Goal: Find specific page/section: Find specific page/section

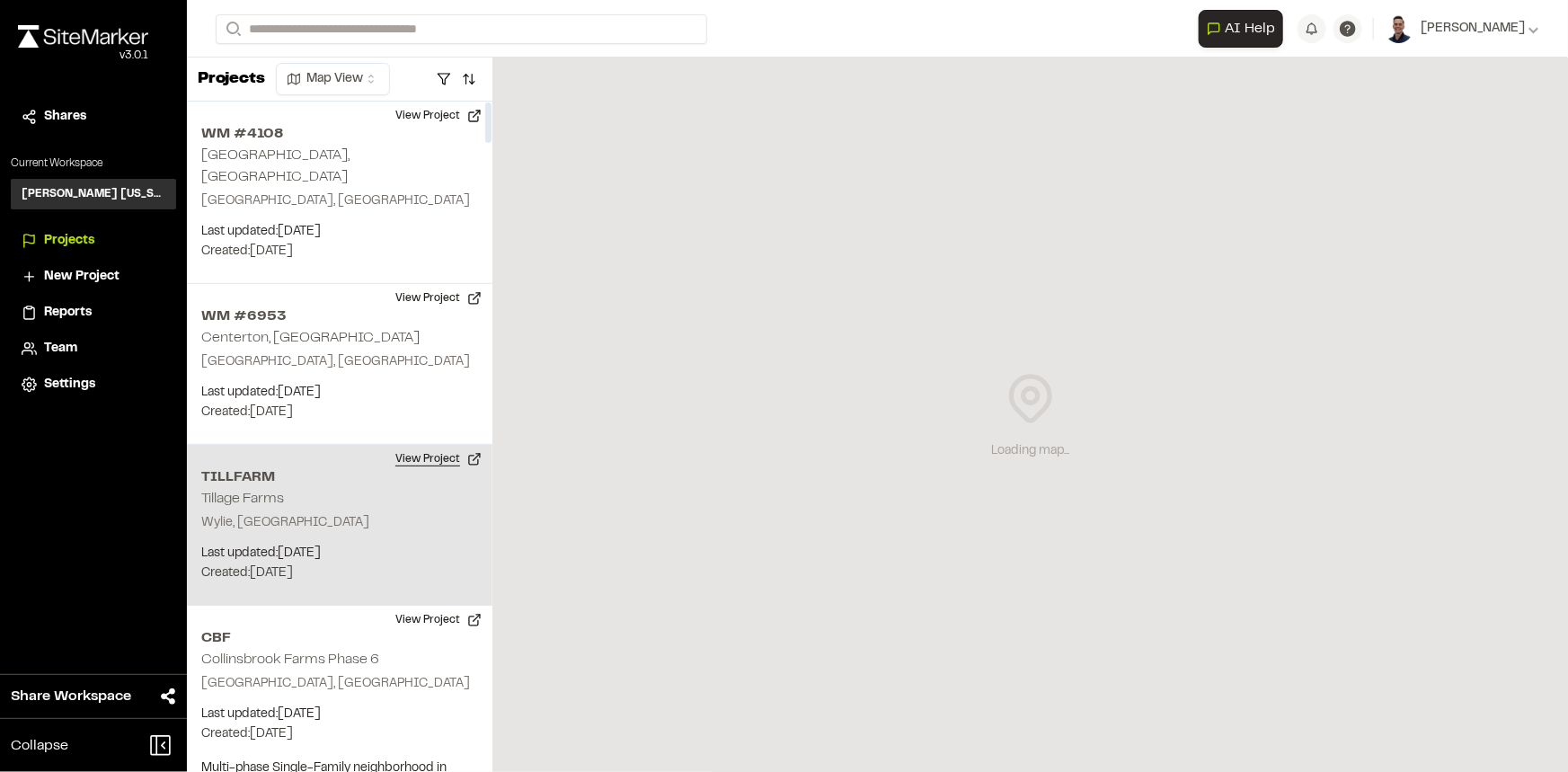
click at [414, 444] on button "View Project" at bounding box center [439, 458] width 108 height 28
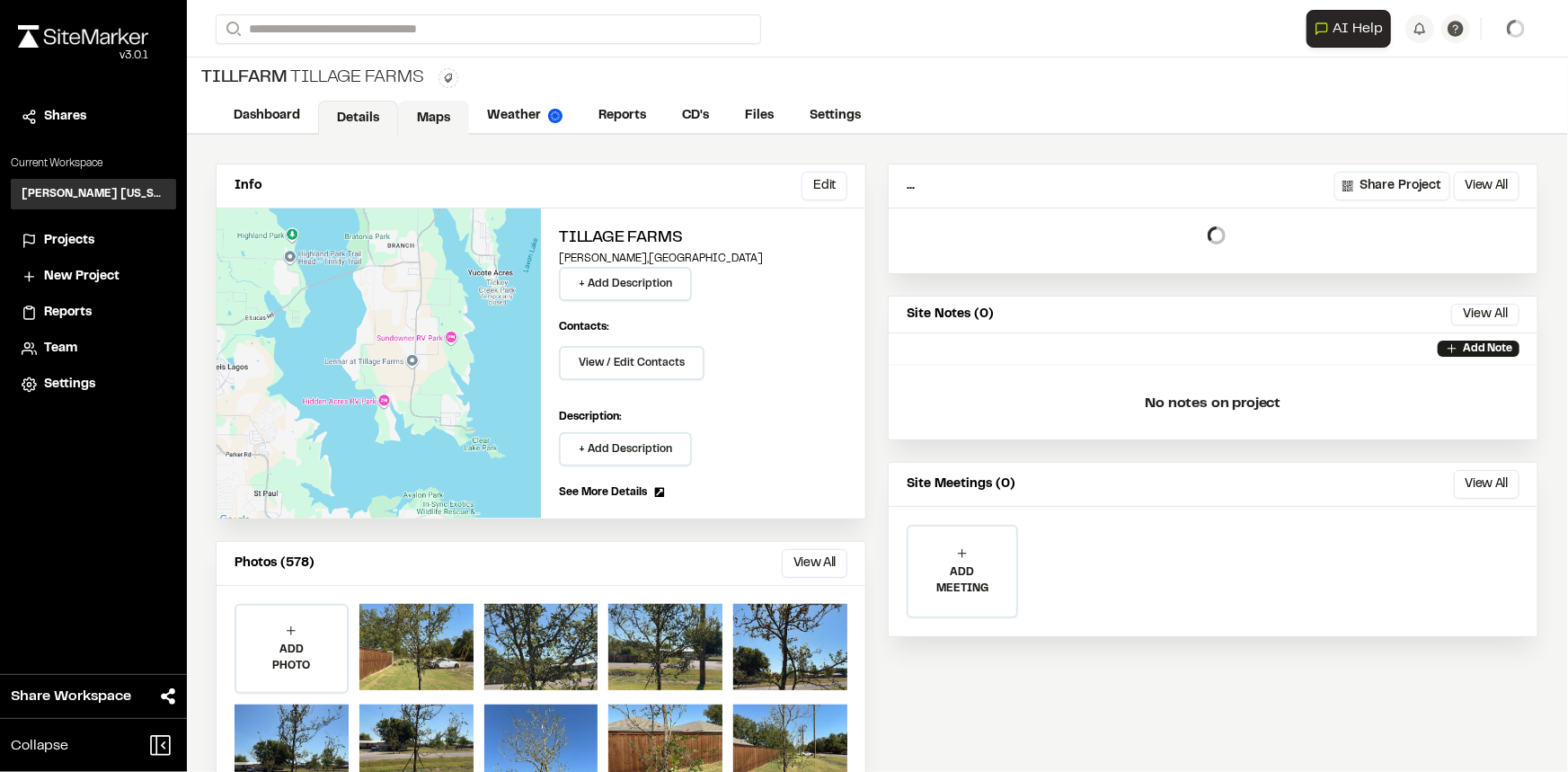
click at [433, 109] on link "Maps" at bounding box center [434, 118] width 71 height 34
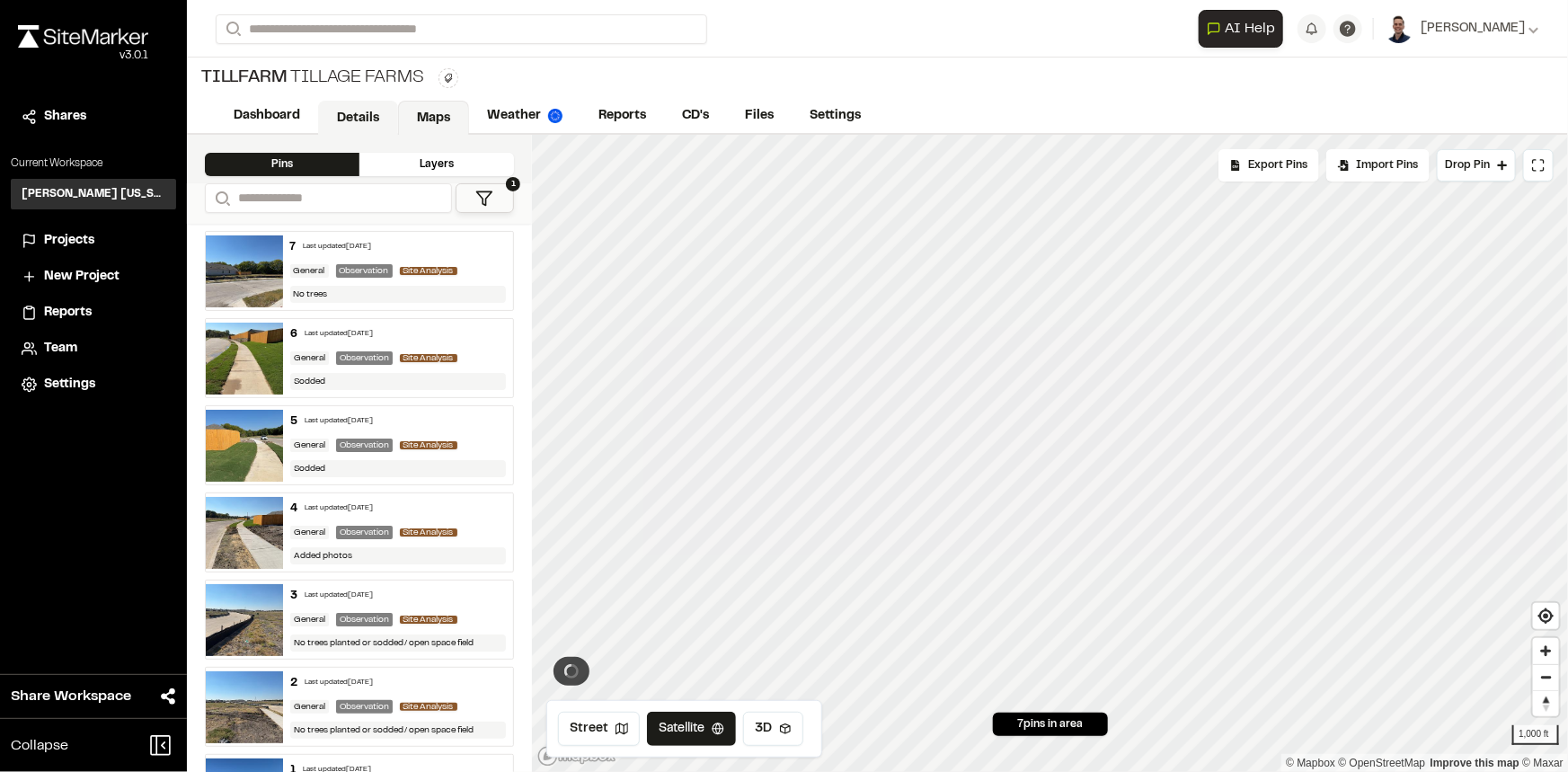
drag, startPoint x: 251, startPoint y: 116, endPoint x: 376, endPoint y: 128, distance: 125.6
click at [251, 115] on link "Dashboard" at bounding box center [267, 116] width 102 height 34
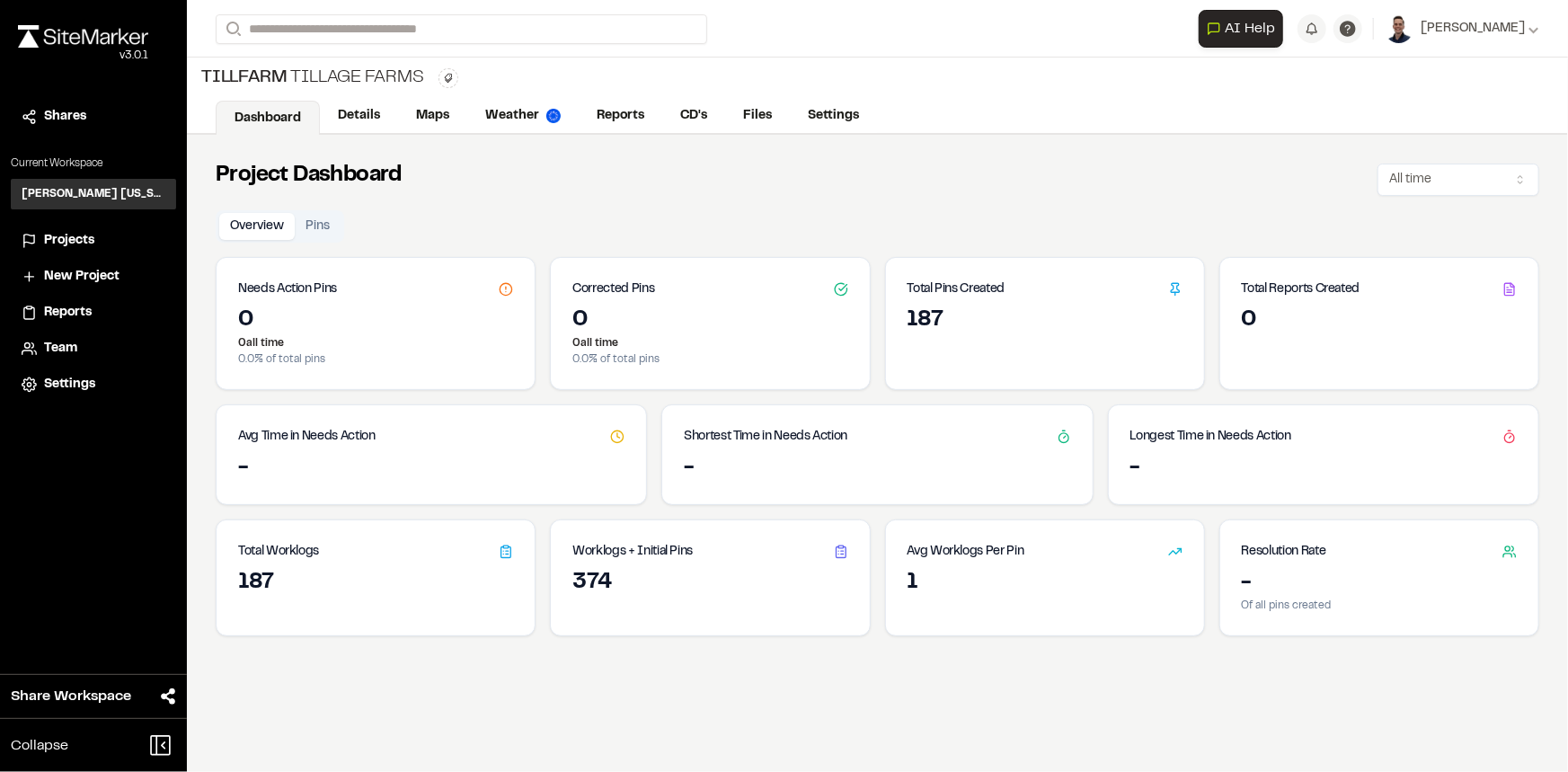
click at [953, 290] on h3 "Total Pins Created" at bounding box center [957, 289] width 98 height 20
click at [923, 315] on div "187" at bounding box center [1045, 320] width 275 height 28
click at [321, 225] on button "Pins" at bounding box center [317, 226] width 46 height 26
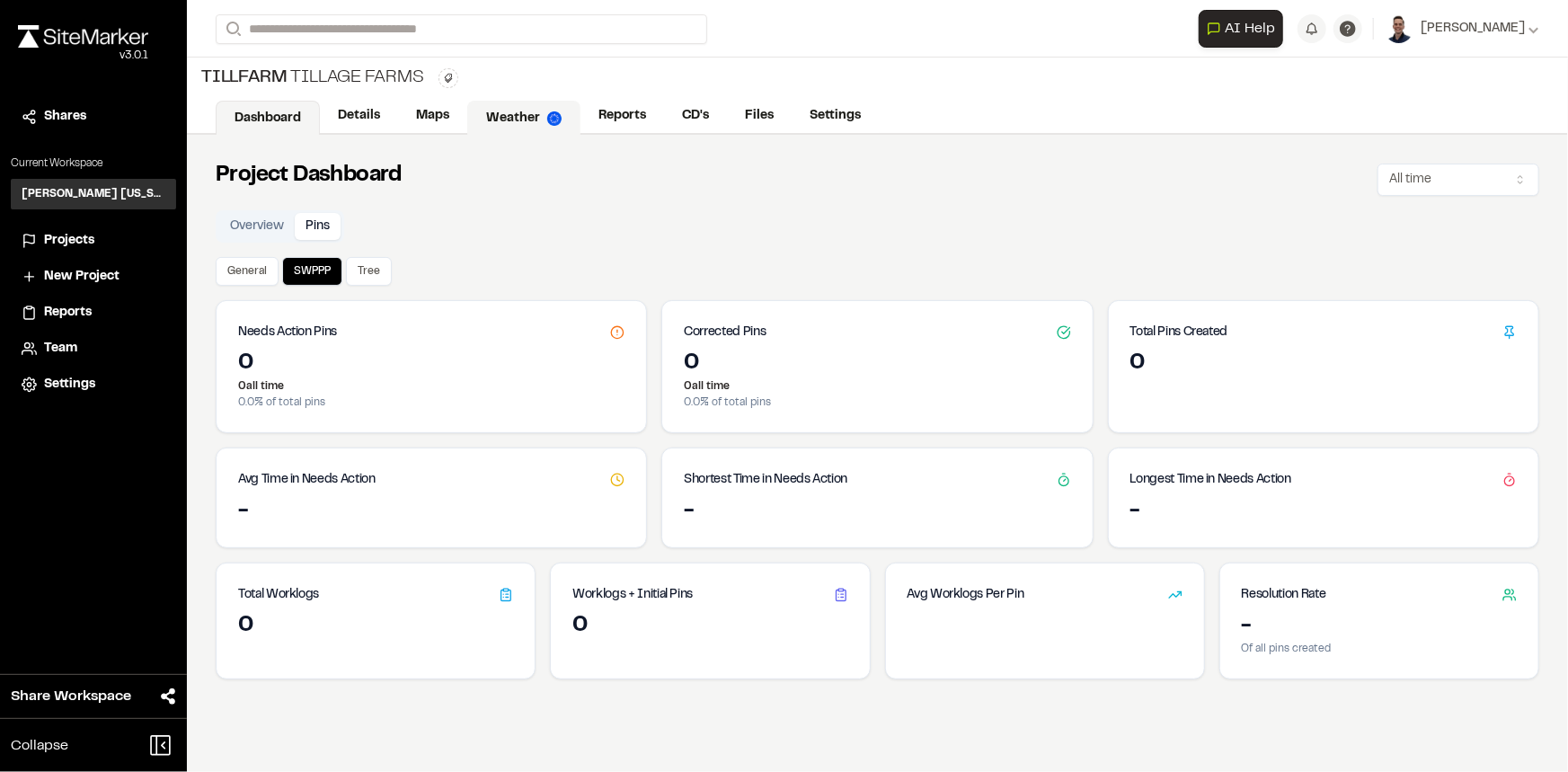
click at [465, 117] on link "Maps" at bounding box center [433, 116] width 70 height 34
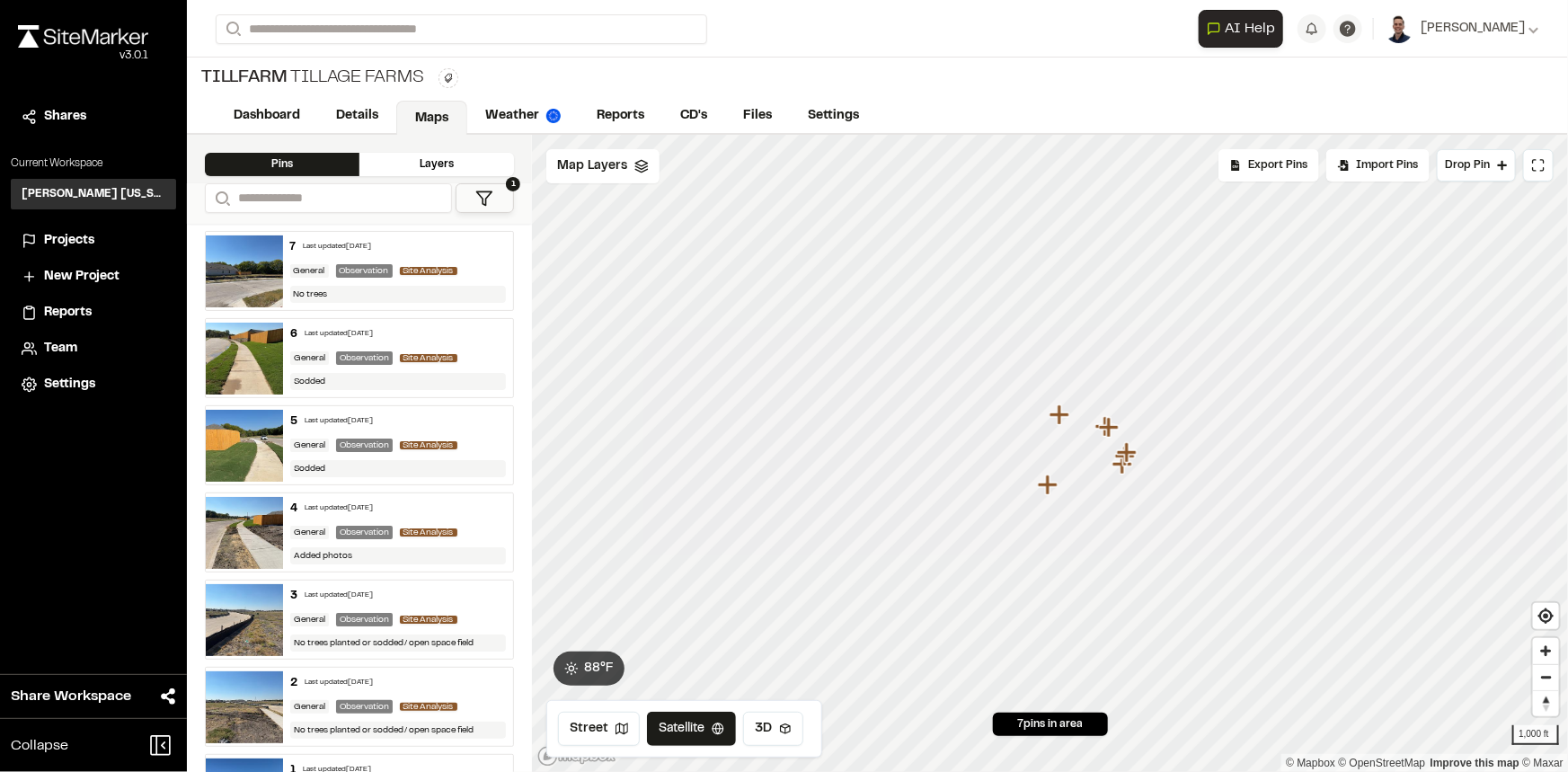
click at [470, 197] on button "1" at bounding box center [485, 198] width 59 height 29
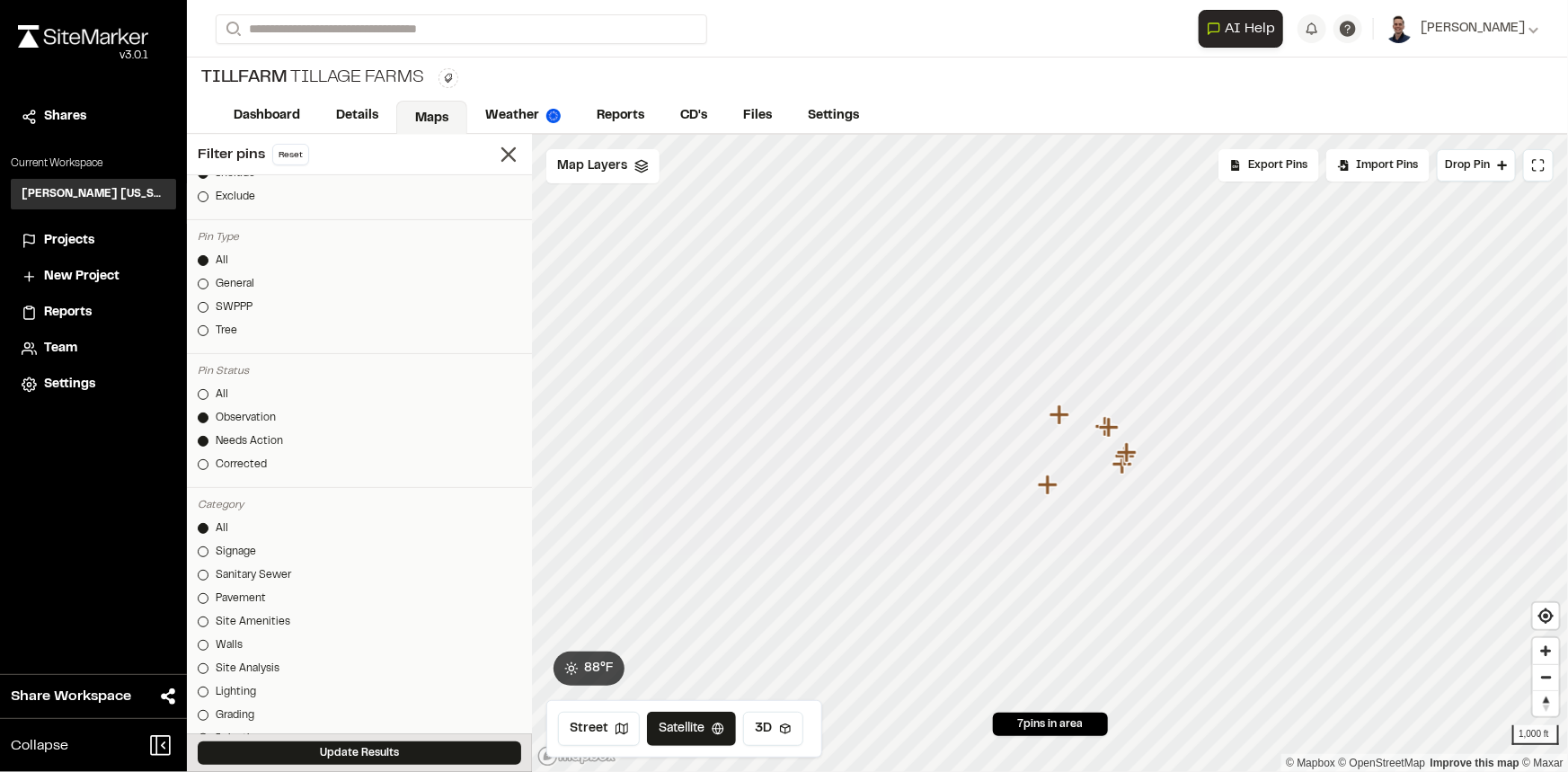
scroll to position [244, 0]
click at [199, 379] on div "Pin Status All Observation Needs Action Corrected" at bounding box center [359, 422] width 345 height 130
click at [200, 386] on link "All" at bounding box center [359, 393] width 324 height 16
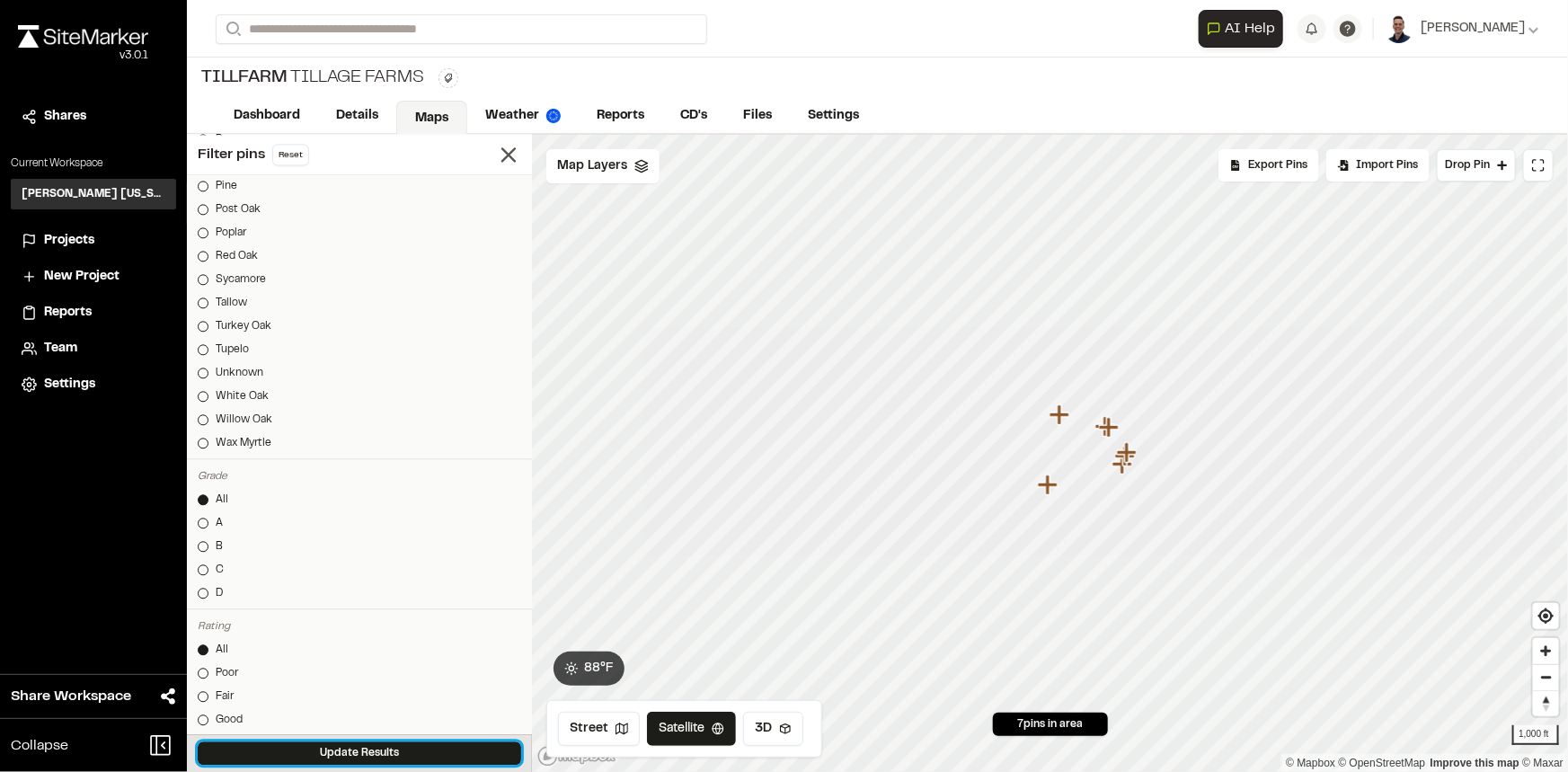
click at [332, 748] on button "Update Results" at bounding box center [359, 753] width 324 height 24
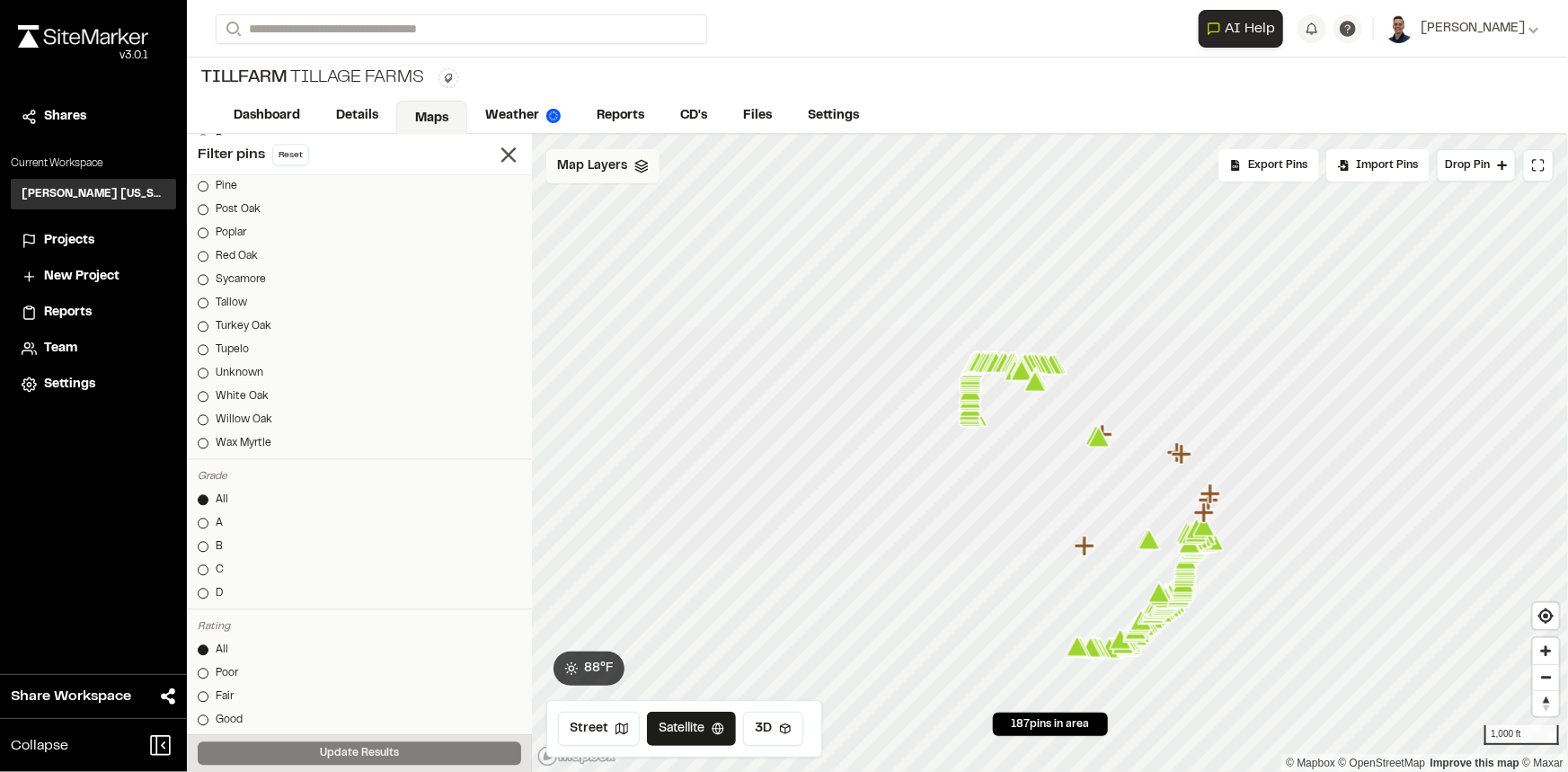
click at [639, 171] on icon at bounding box center [642, 166] width 15 height 15
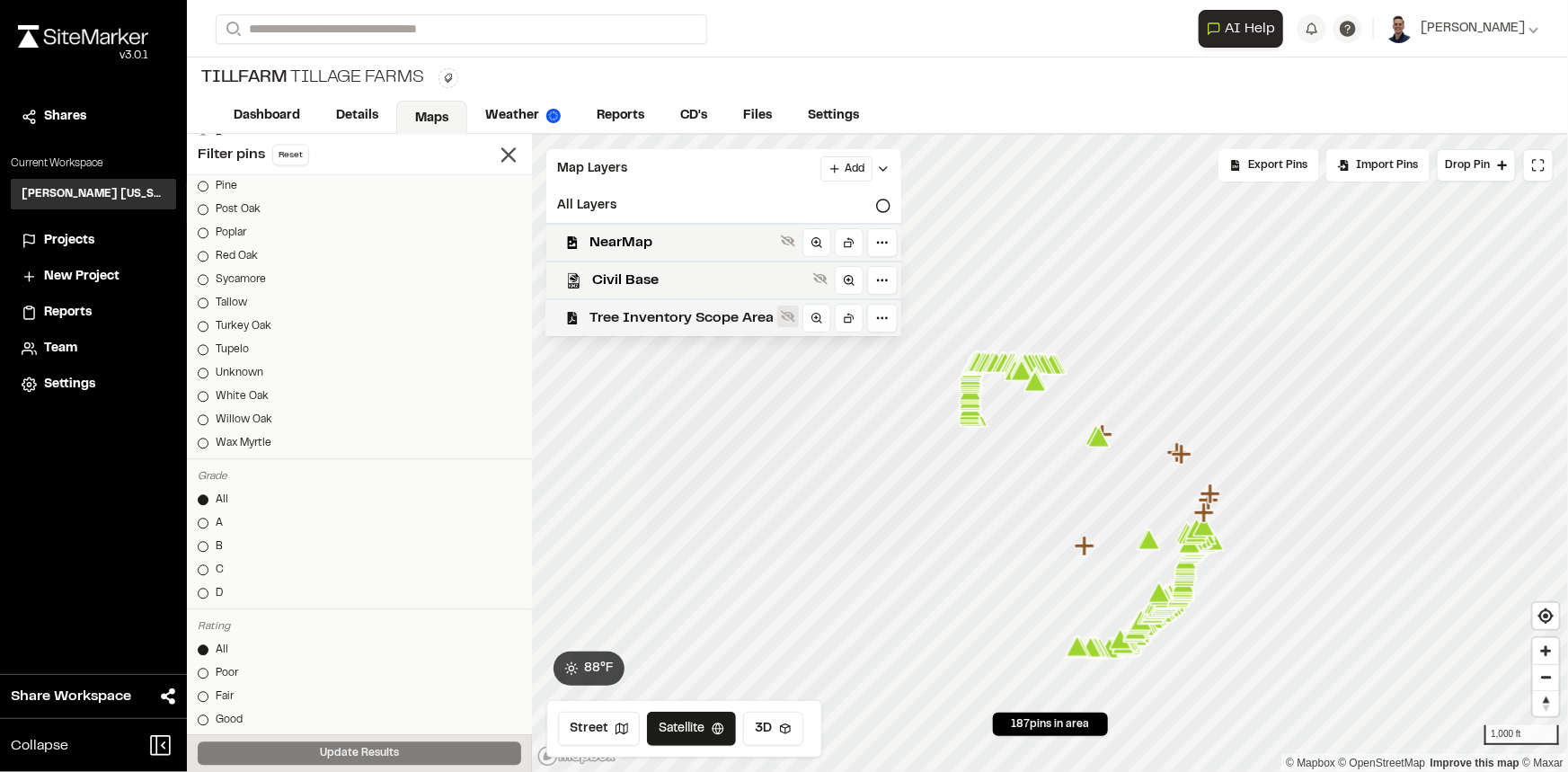
click at [789, 318] on icon at bounding box center [788, 317] width 15 height 12
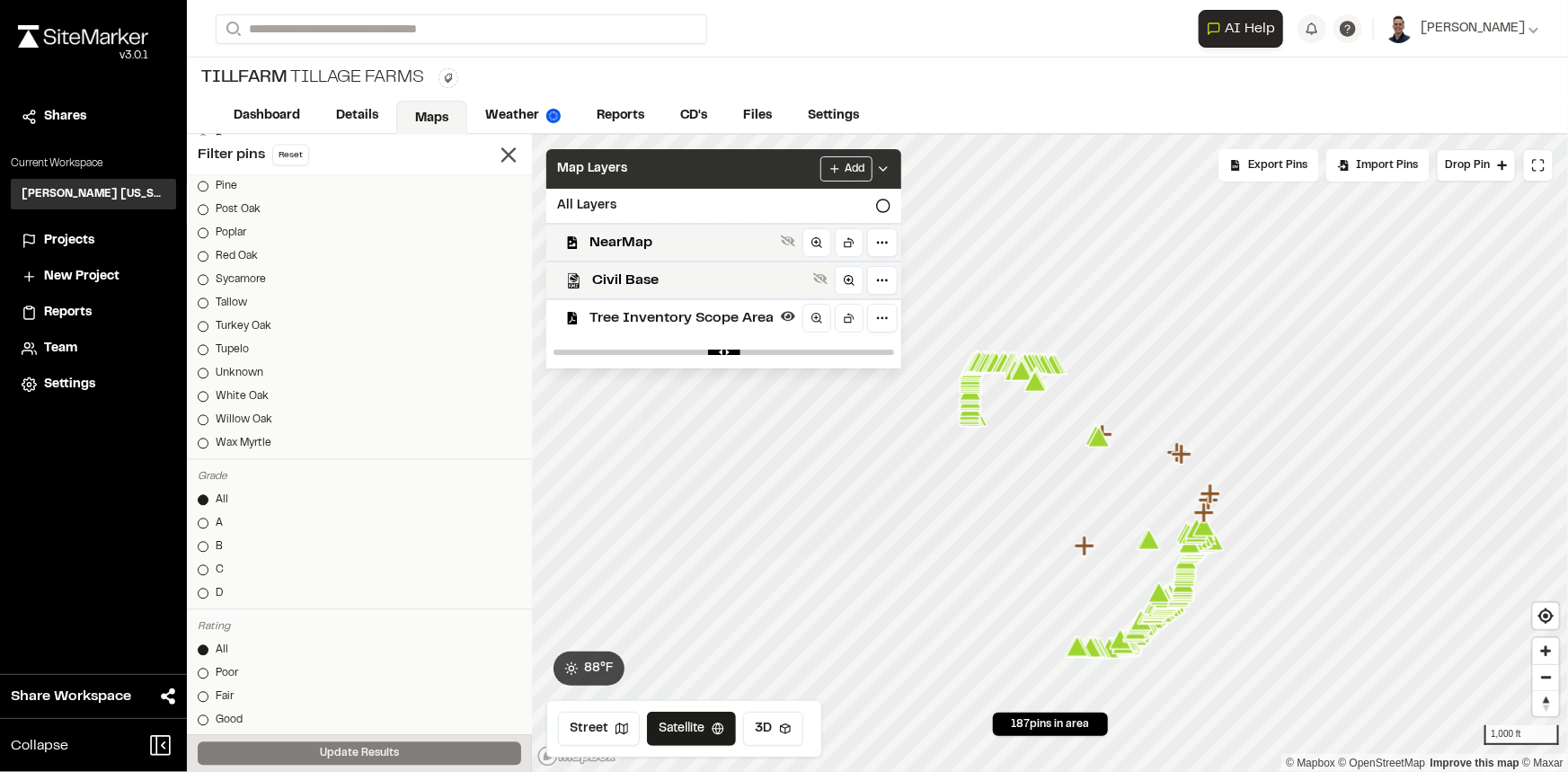
click at [885, 170] on icon at bounding box center [883, 169] width 15 height 15
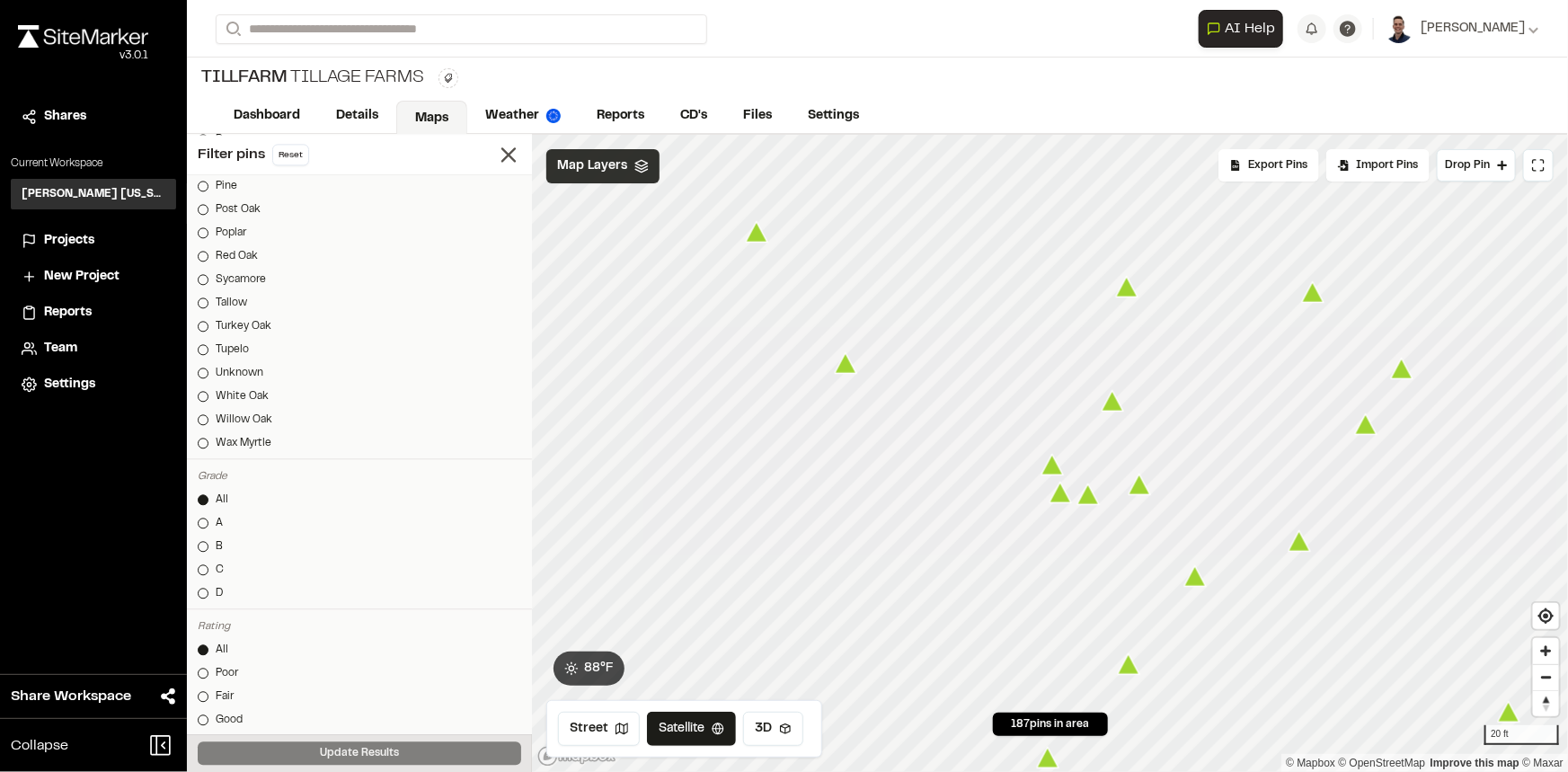
click at [566, 163] on span "Map Layers" at bounding box center [592, 166] width 70 height 20
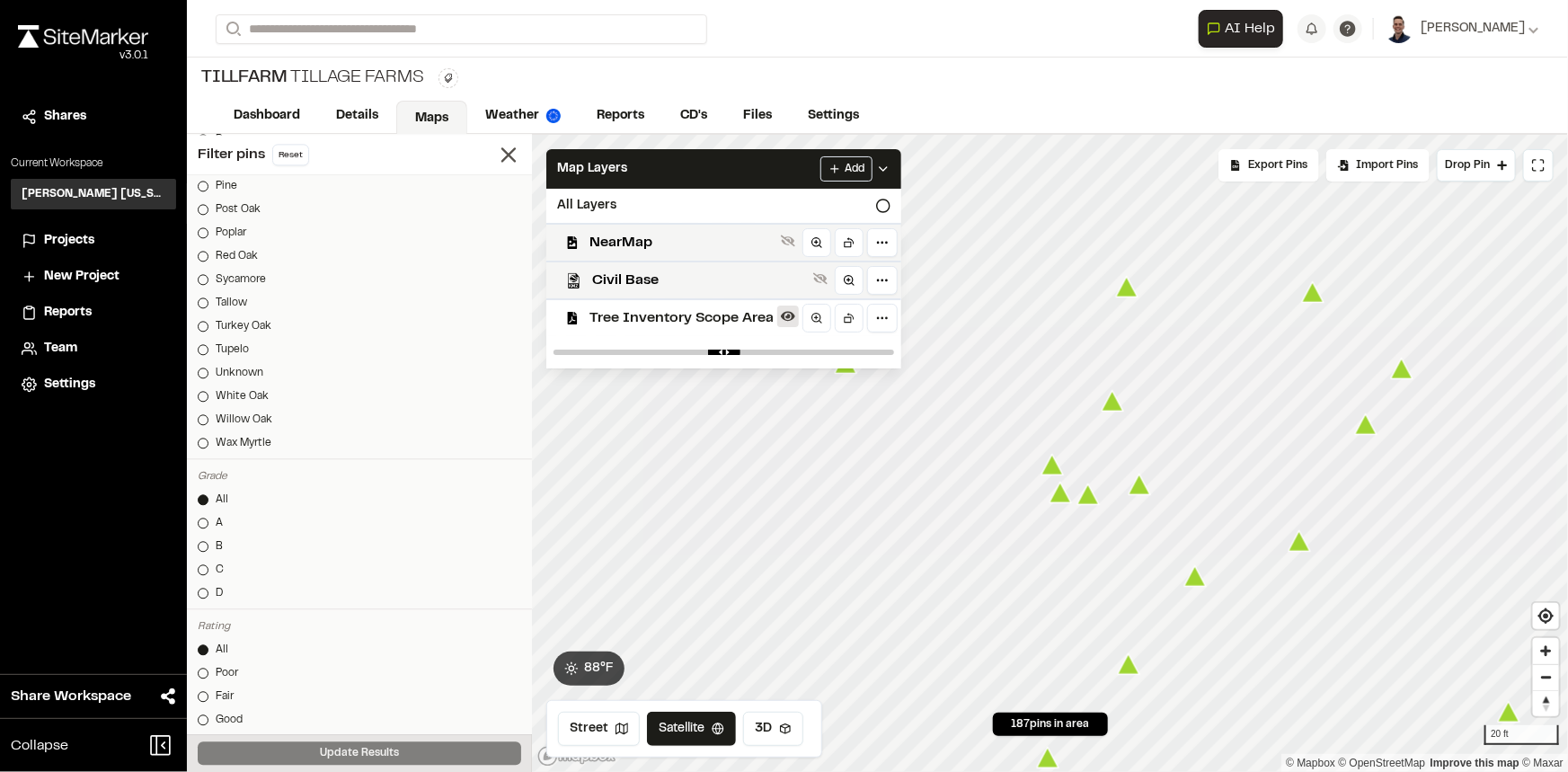
click at [785, 315] on icon at bounding box center [788, 316] width 15 height 15
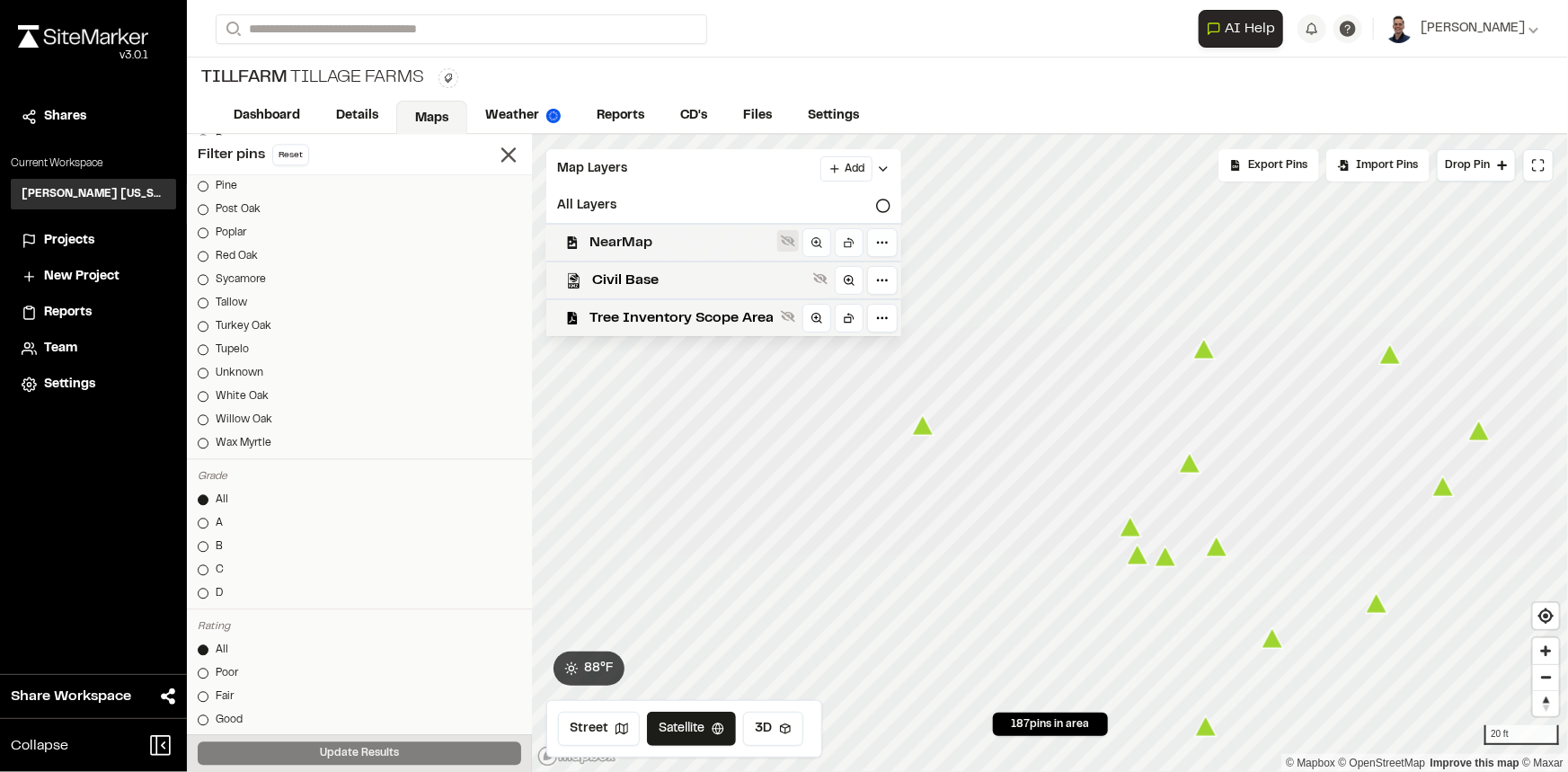
click at [785, 239] on icon at bounding box center [788, 241] width 15 height 12
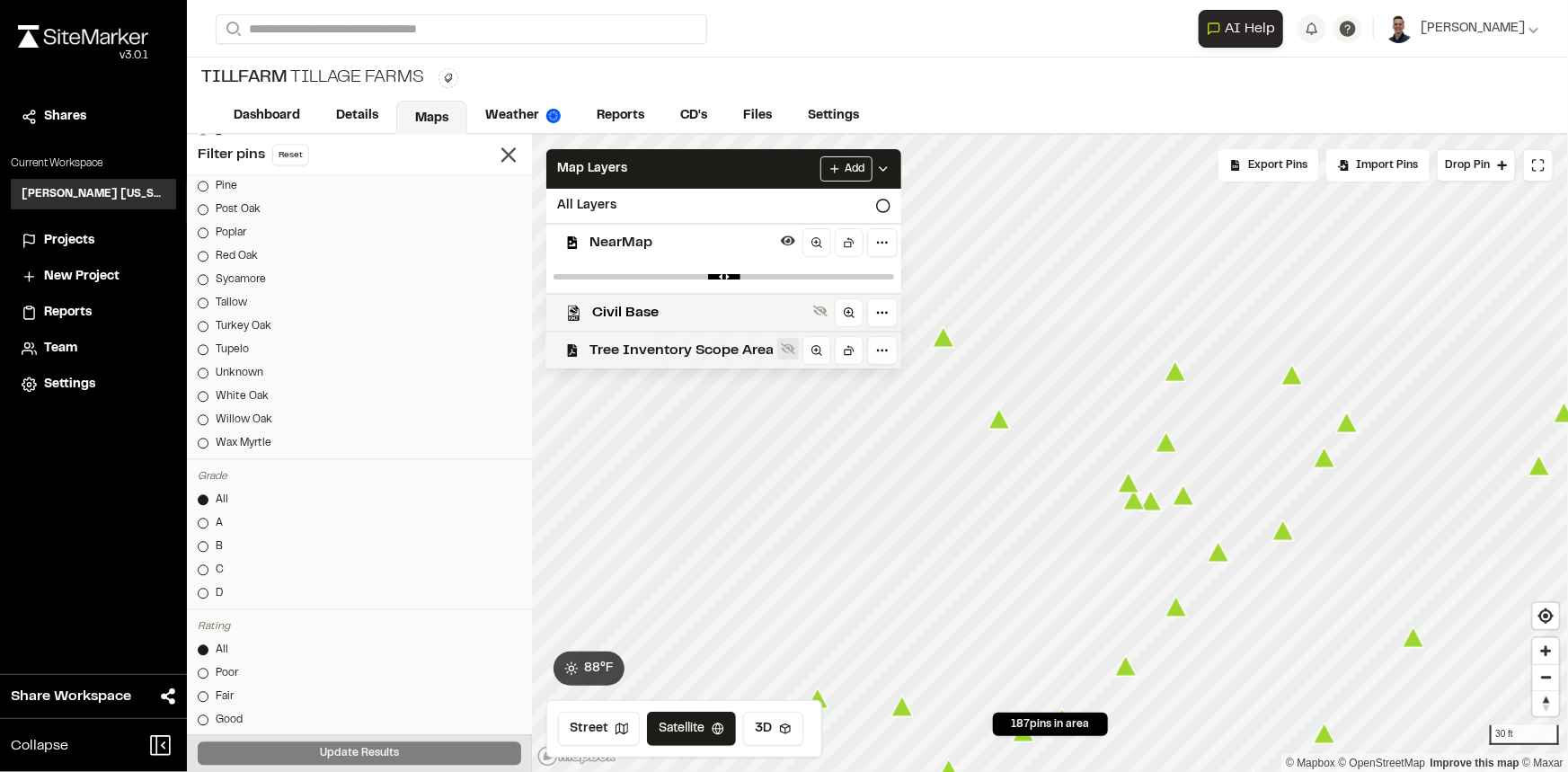
click at [788, 355] on icon at bounding box center [788, 348] width 15 height 15
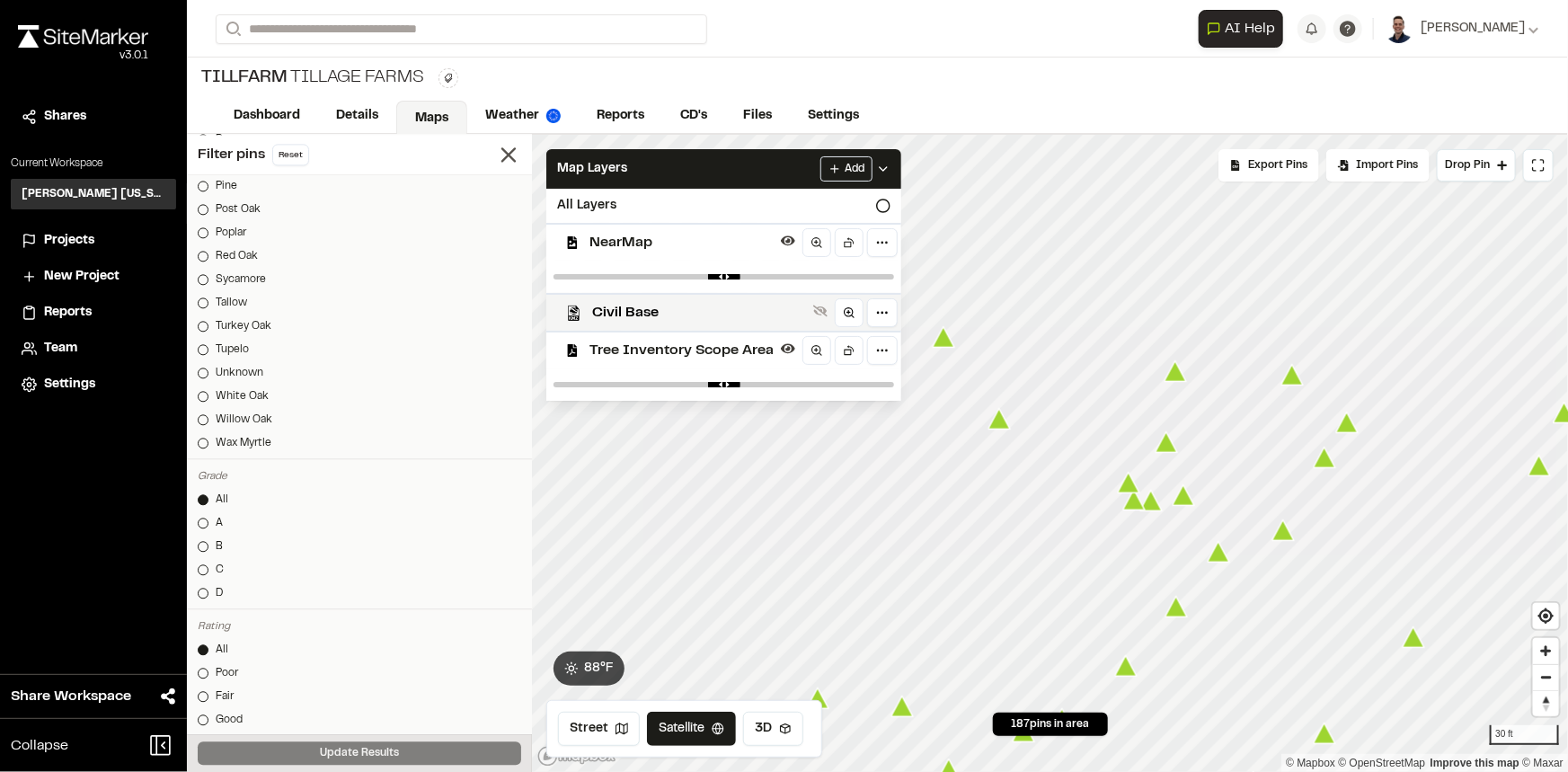
click at [788, 355] on icon at bounding box center [788, 348] width 15 height 15
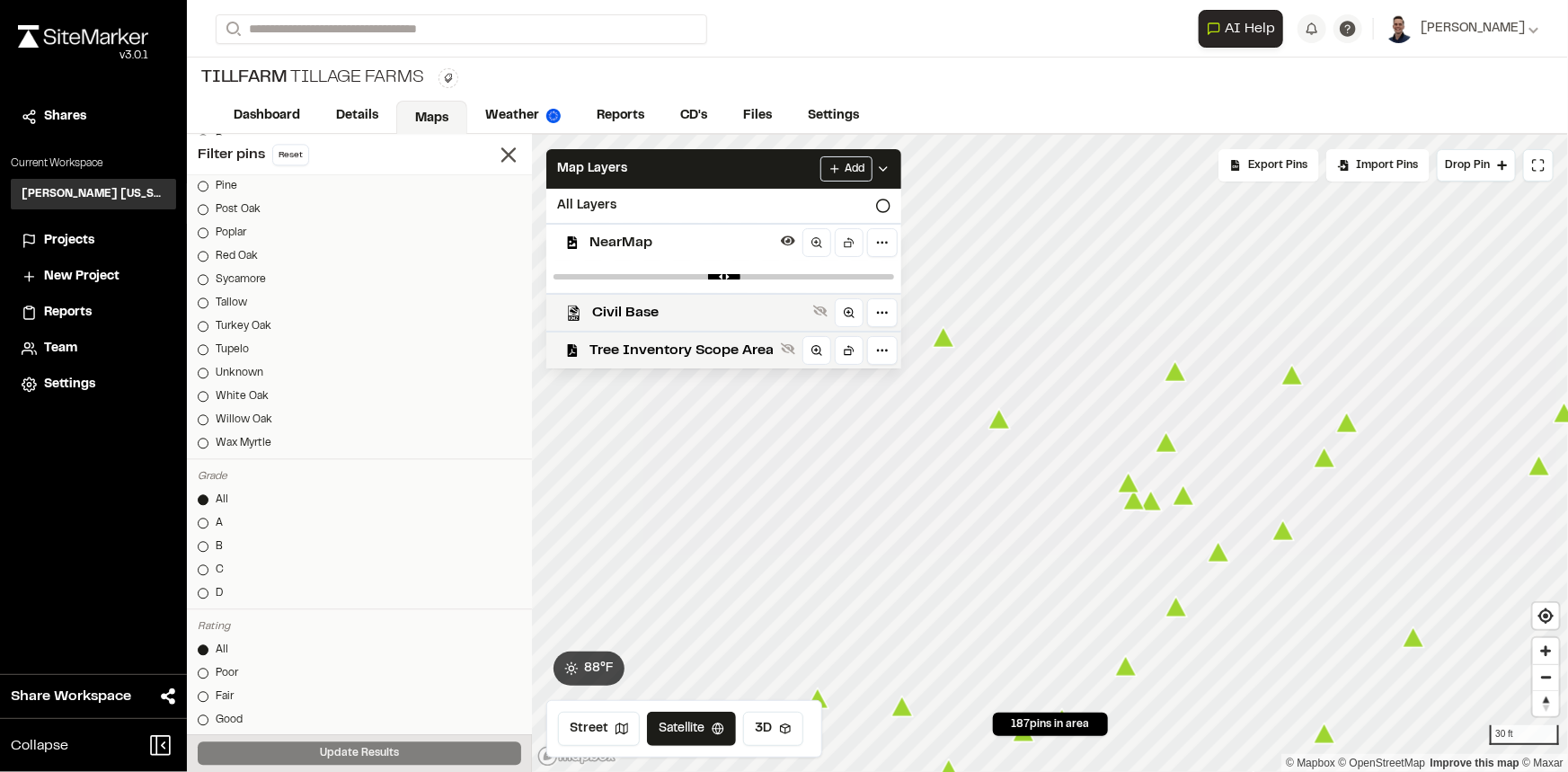
click at [788, 355] on icon at bounding box center [788, 348] width 15 height 15
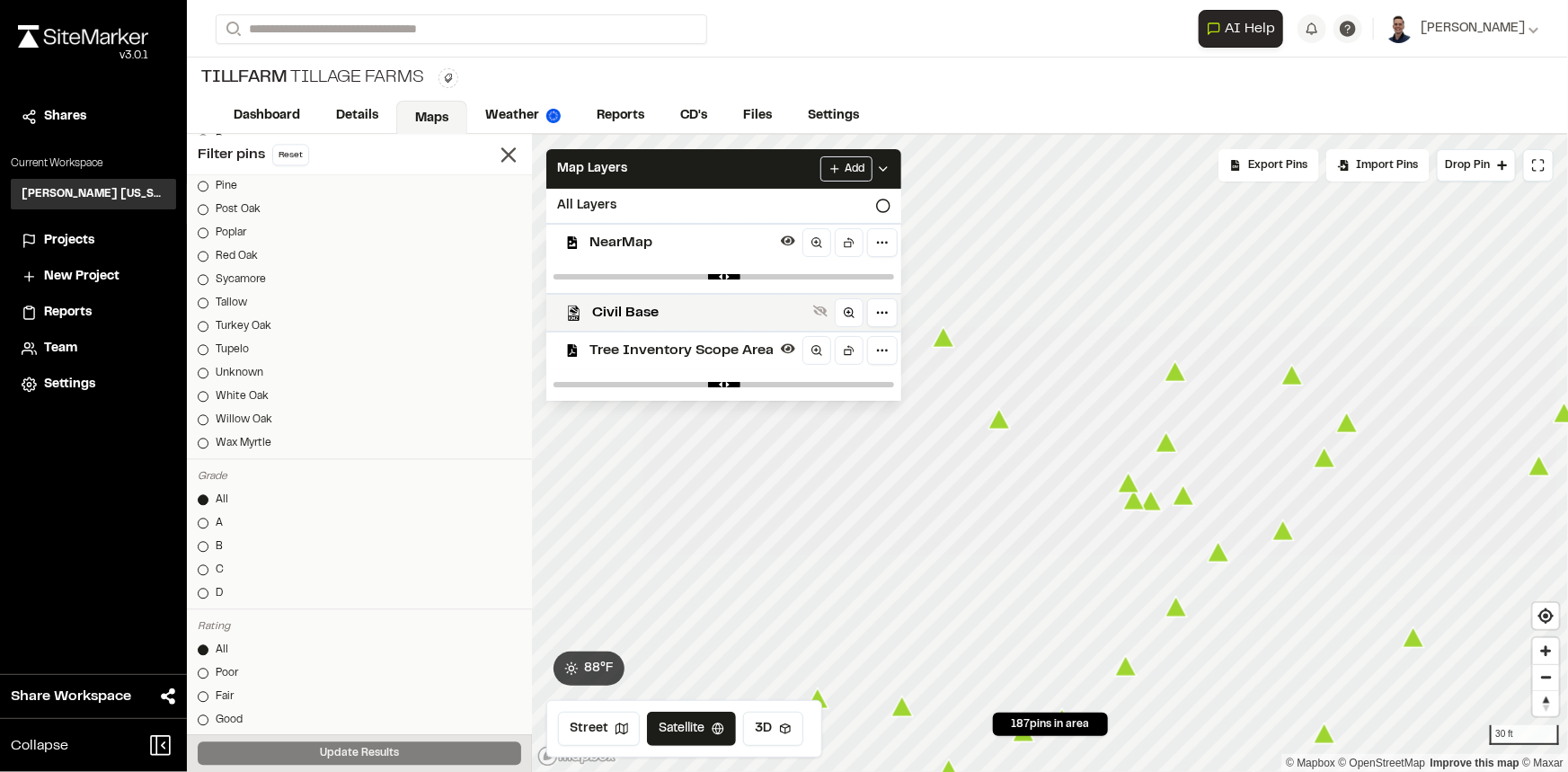
click at [788, 355] on icon at bounding box center [788, 348] width 15 height 15
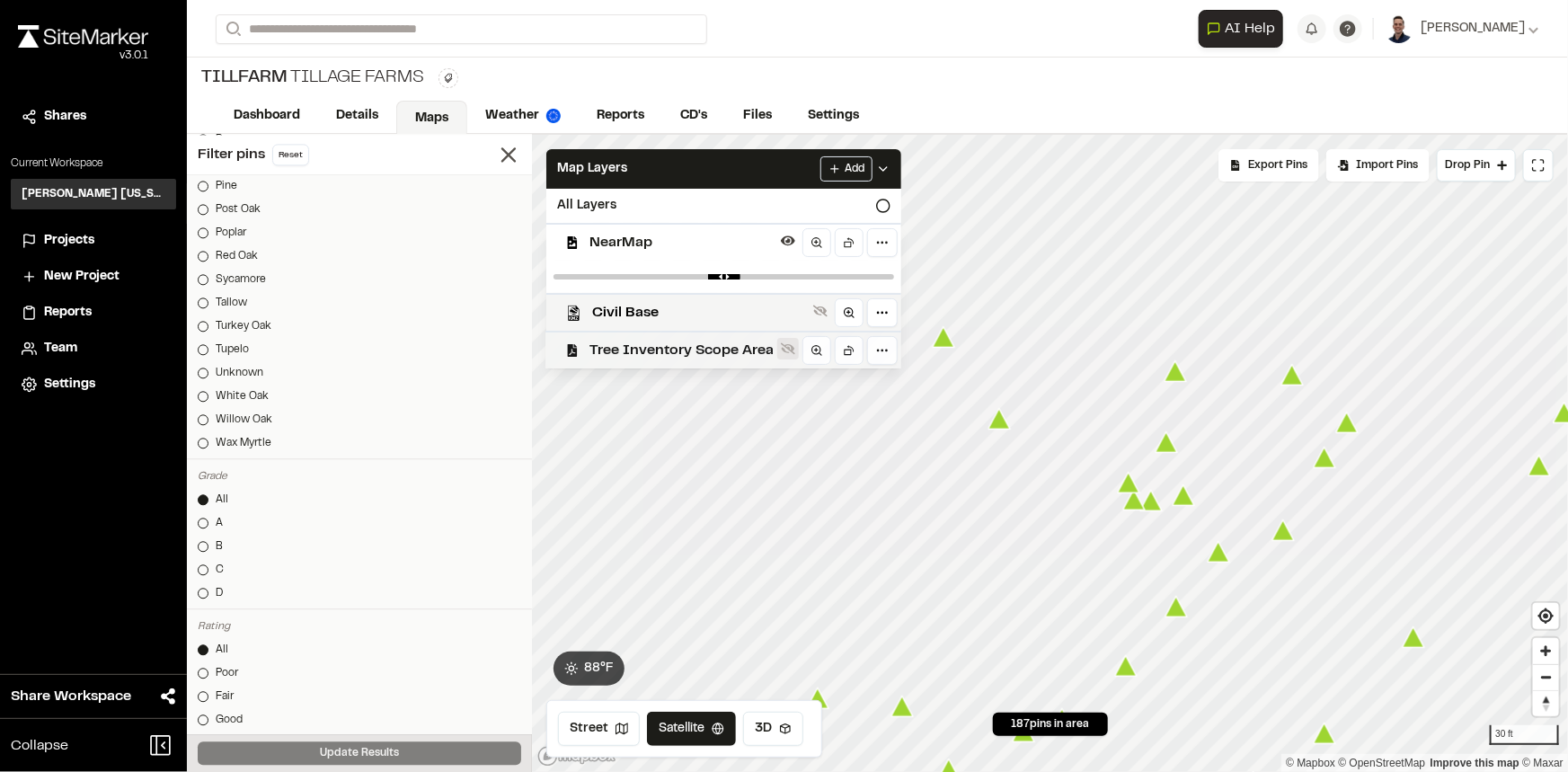
click at [788, 355] on icon at bounding box center [788, 348] width 15 height 15
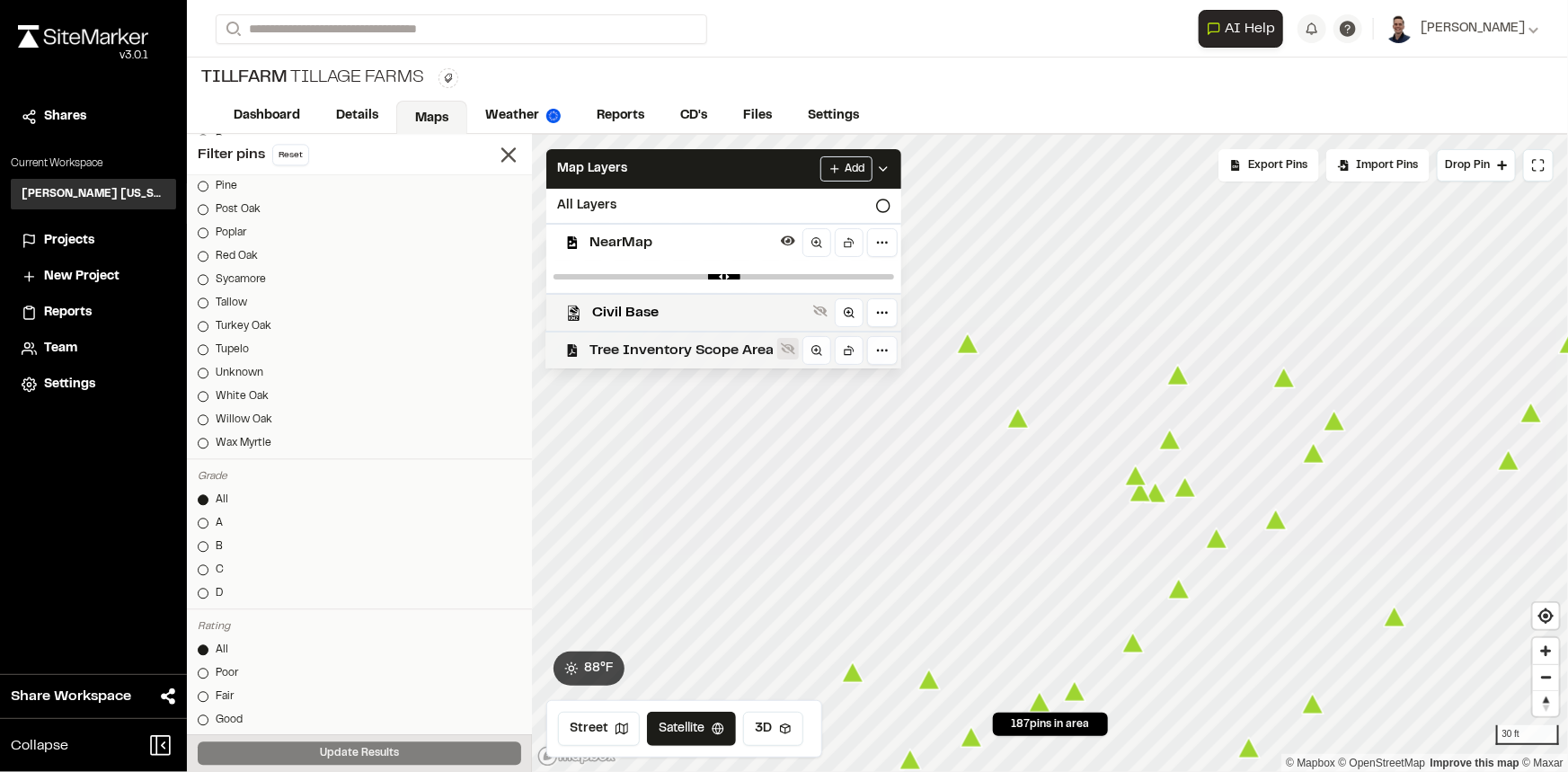
click at [791, 347] on icon at bounding box center [788, 349] width 15 height 12
click at [791, 347] on icon at bounding box center [788, 349] width 15 height 10
click at [791, 347] on icon at bounding box center [788, 349] width 15 height 12
click at [791, 347] on icon at bounding box center [788, 349] width 15 height 10
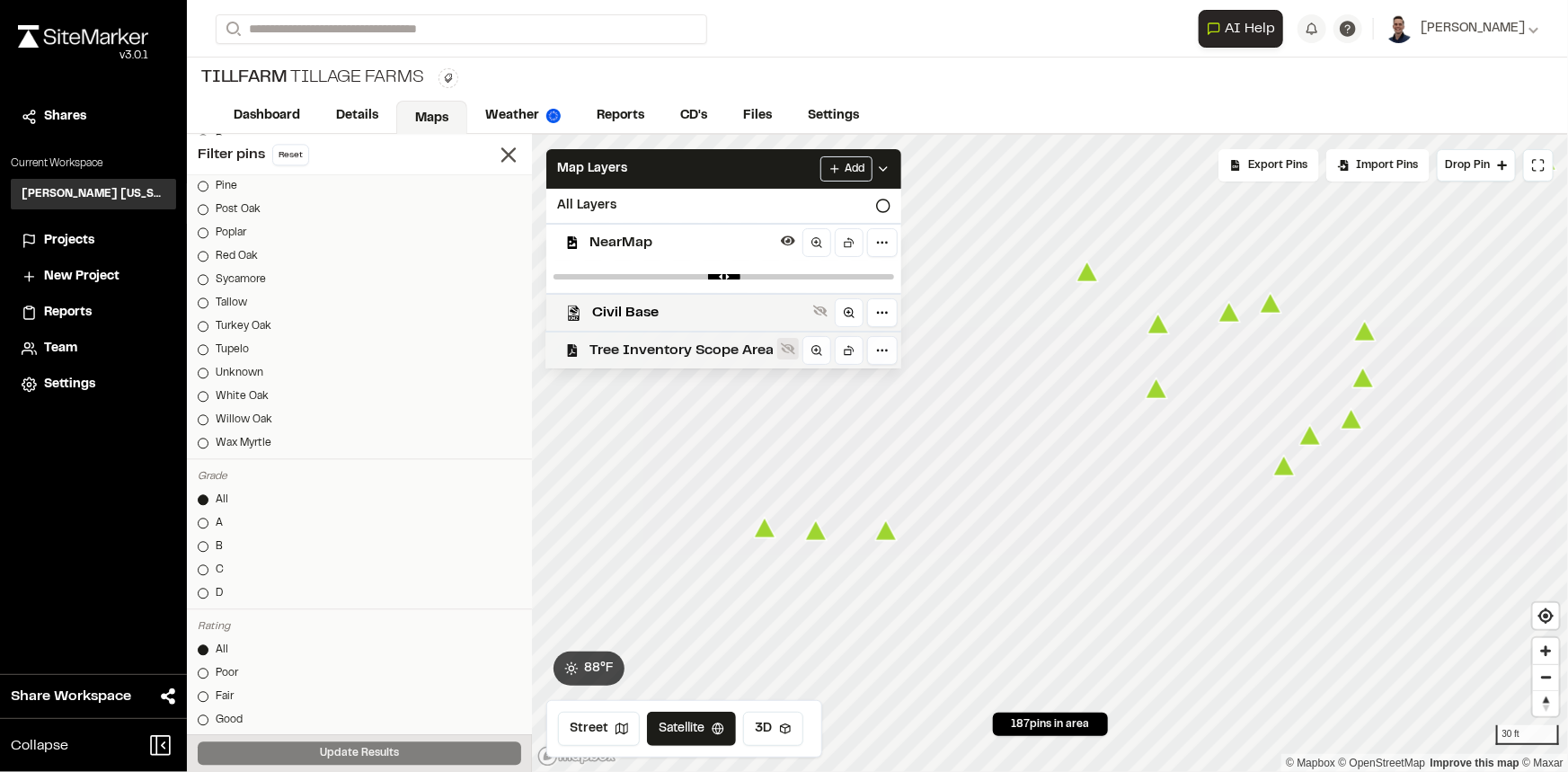
click at [784, 349] on icon at bounding box center [788, 348] width 15 height 15
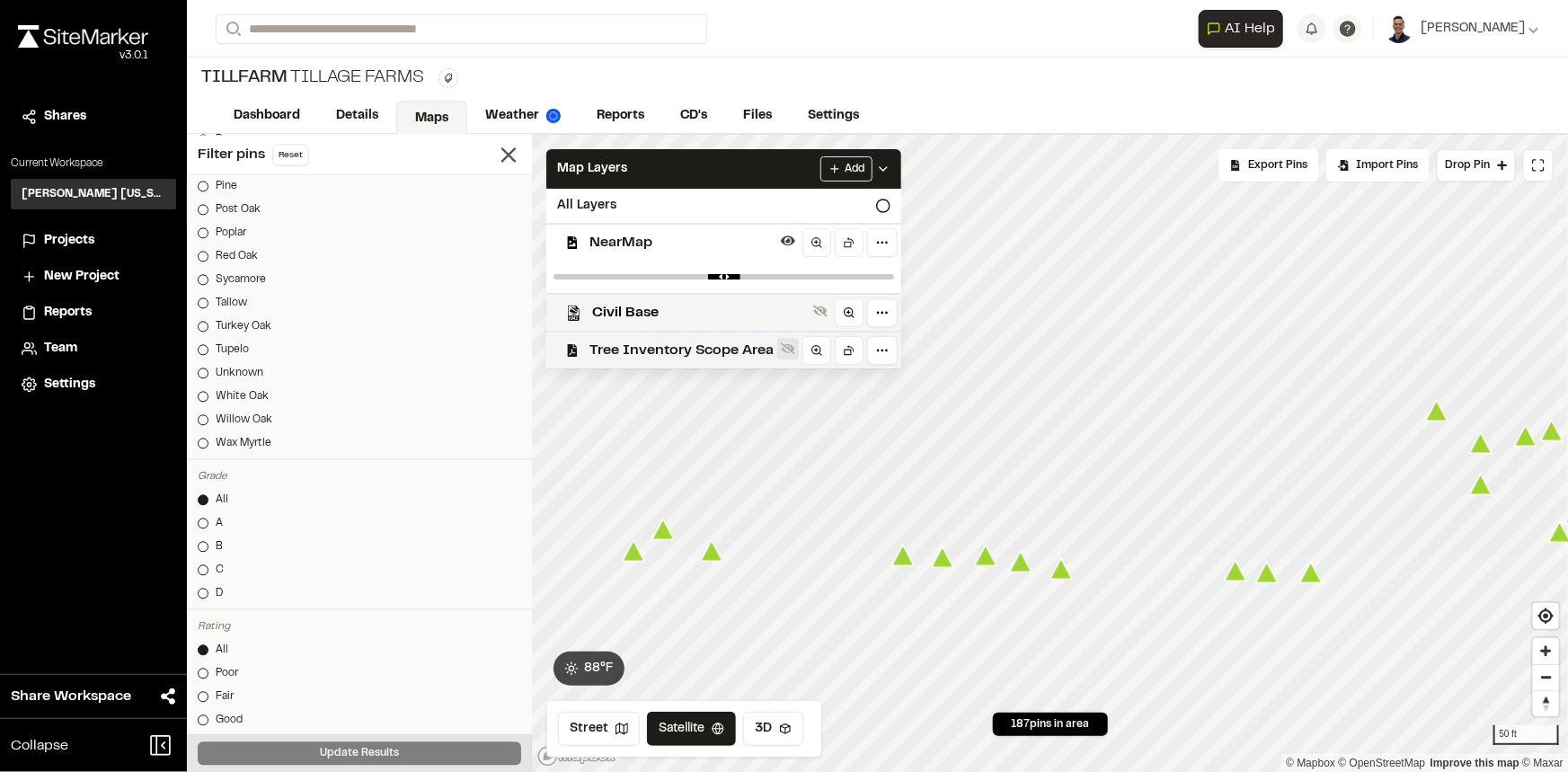
click at [785, 356] on button at bounding box center [788, 348] width 22 height 22
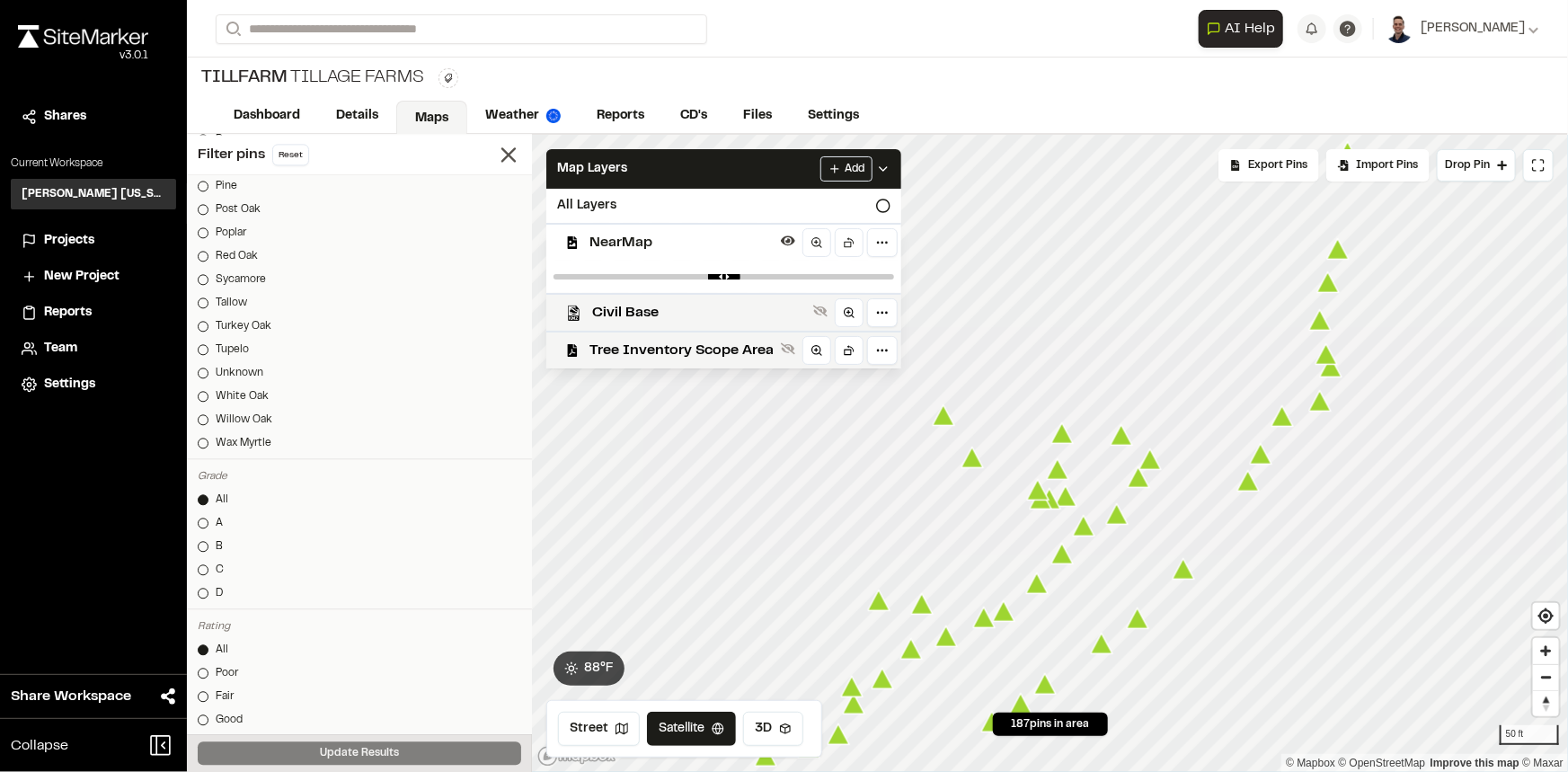
drag, startPoint x: 1276, startPoint y: 397, endPoint x: 1122, endPoint y: 520, distance: 197.1
click at [1122, 520] on icon "Map marker" at bounding box center [1117, 514] width 23 height 21
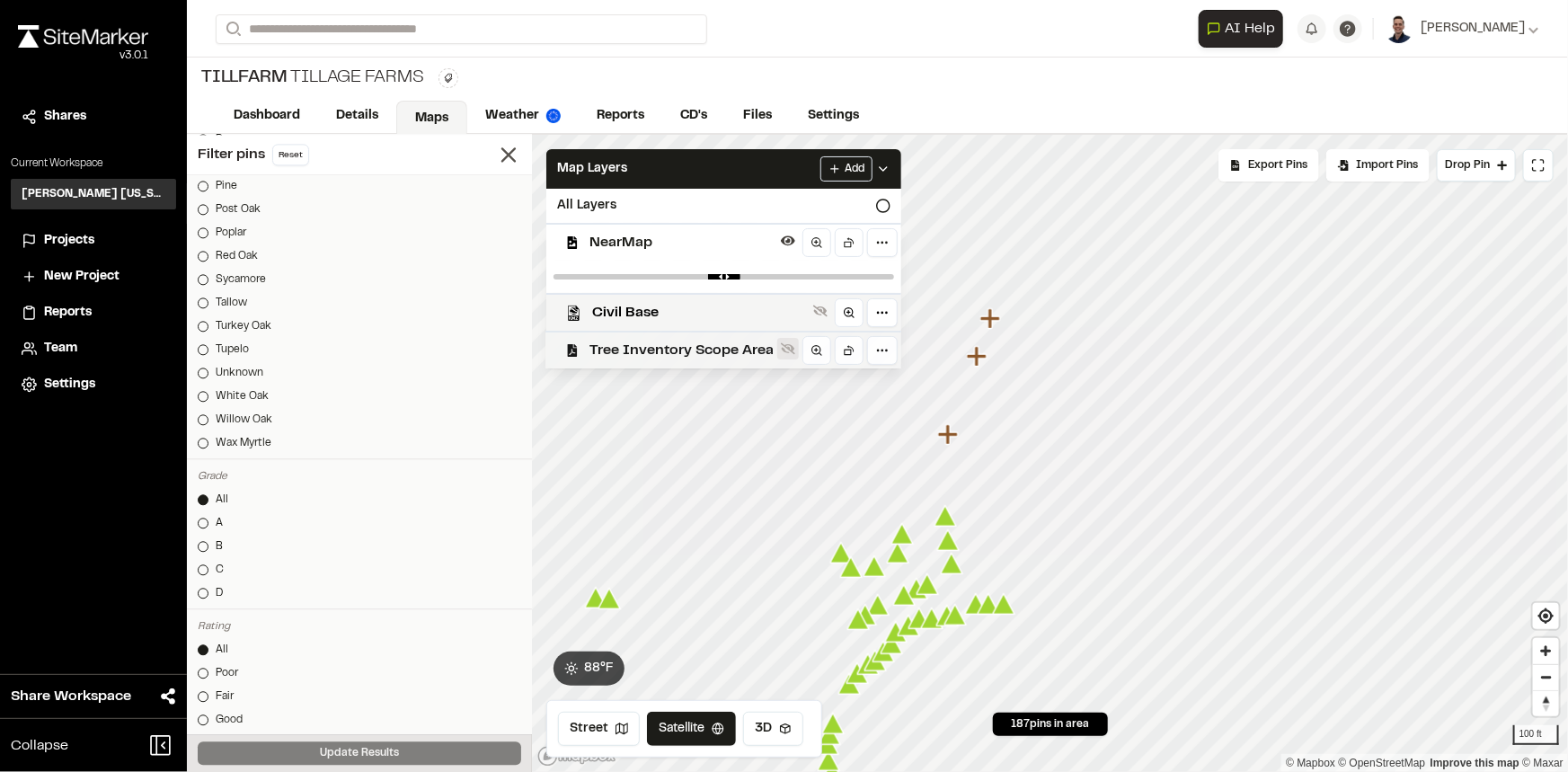
click at [790, 358] on button at bounding box center [788, 348] width 22 height 22
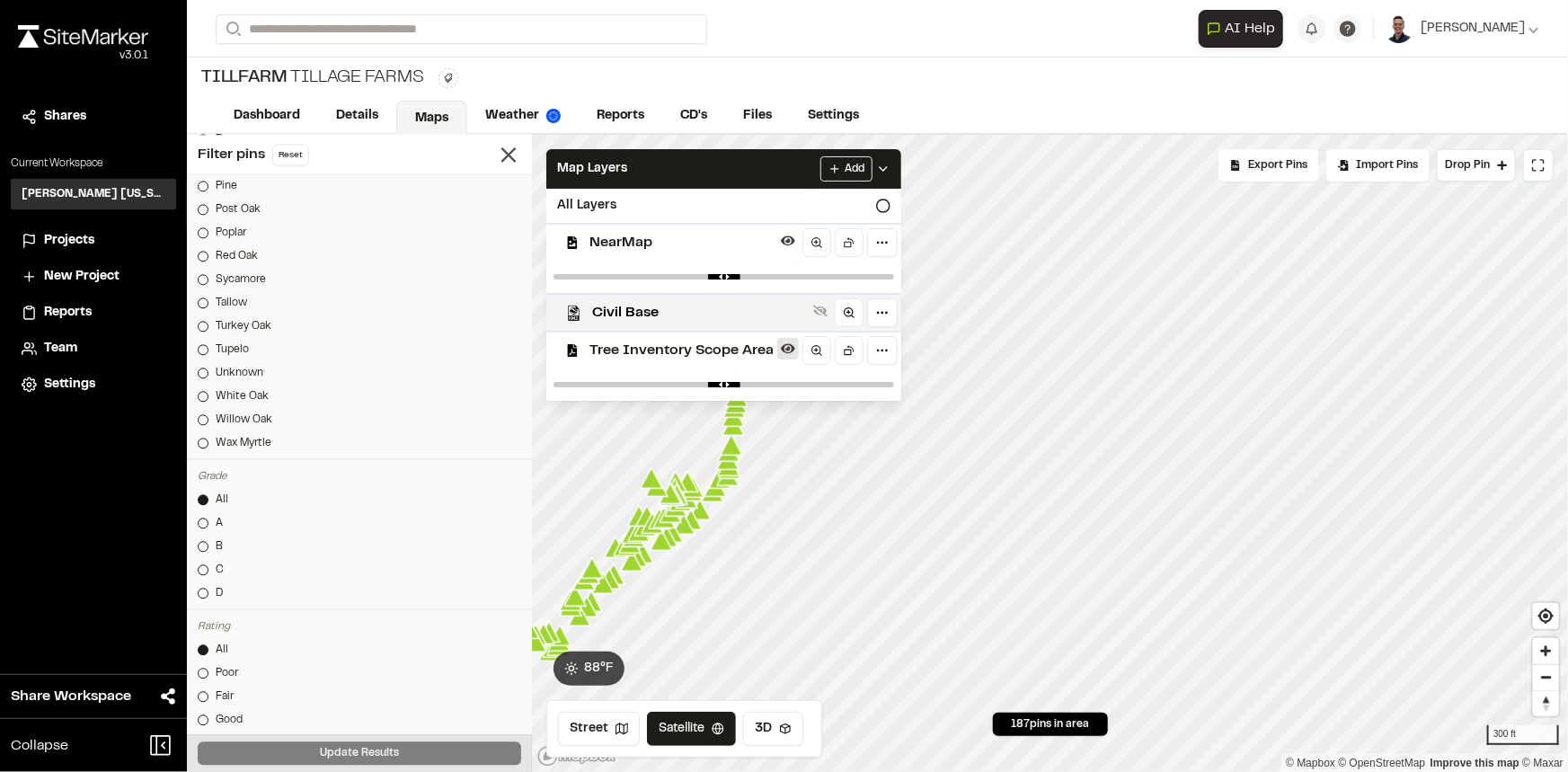
click at [792, 350] on icon at bounding box center [788, 349] width 15 height 10
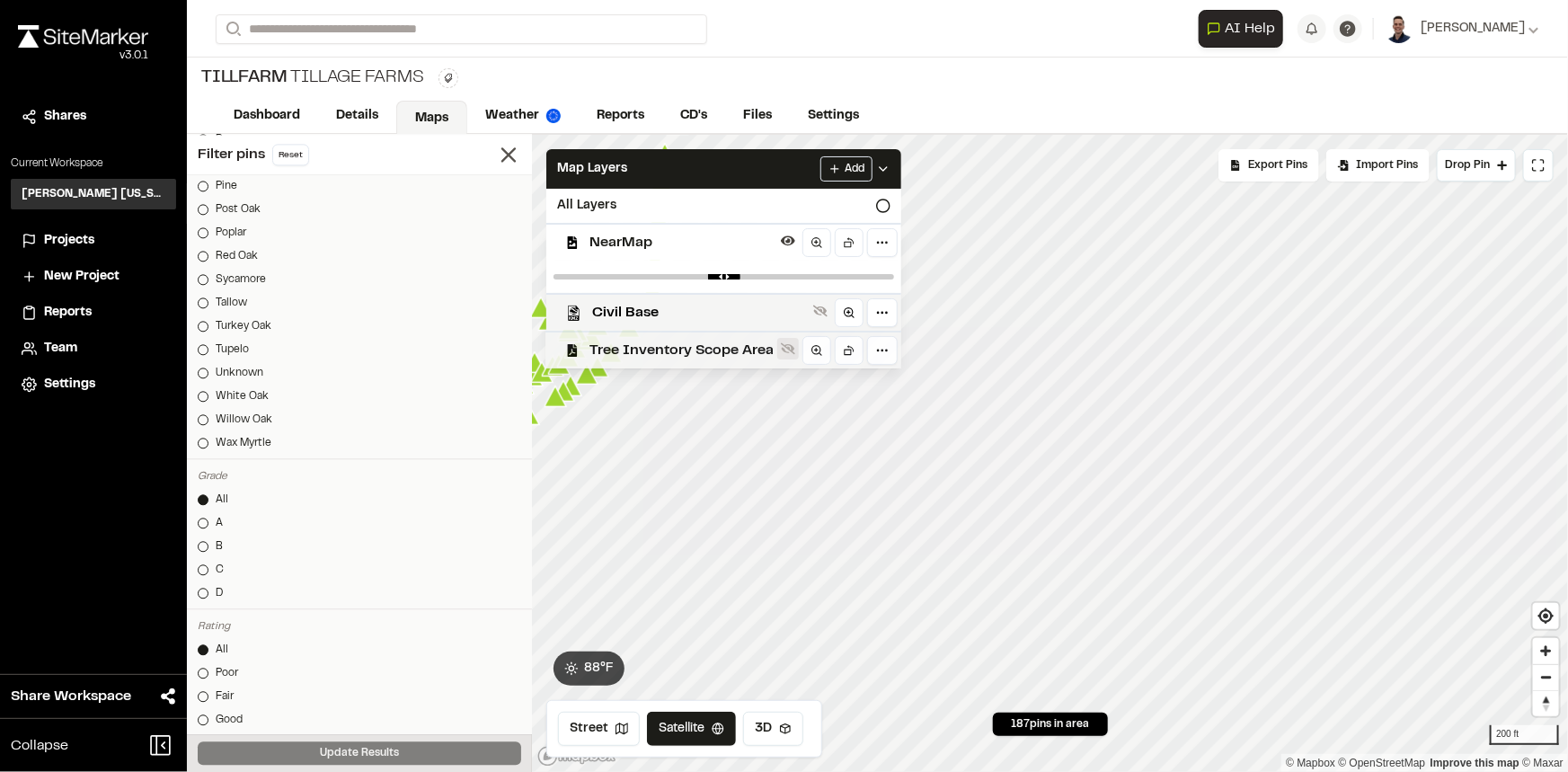
click at [789, 350] on icon at bounding box center [788, 349] width 15 height 12
click at [783, 350] on icon at bounding box center [788, 349] width 15 height 10
click at [781, 341] on icon at bounding box center [788, 348] width 15 height 15
click at [793, 351] on icon at bounding box center [788, 348] width 15 height 15
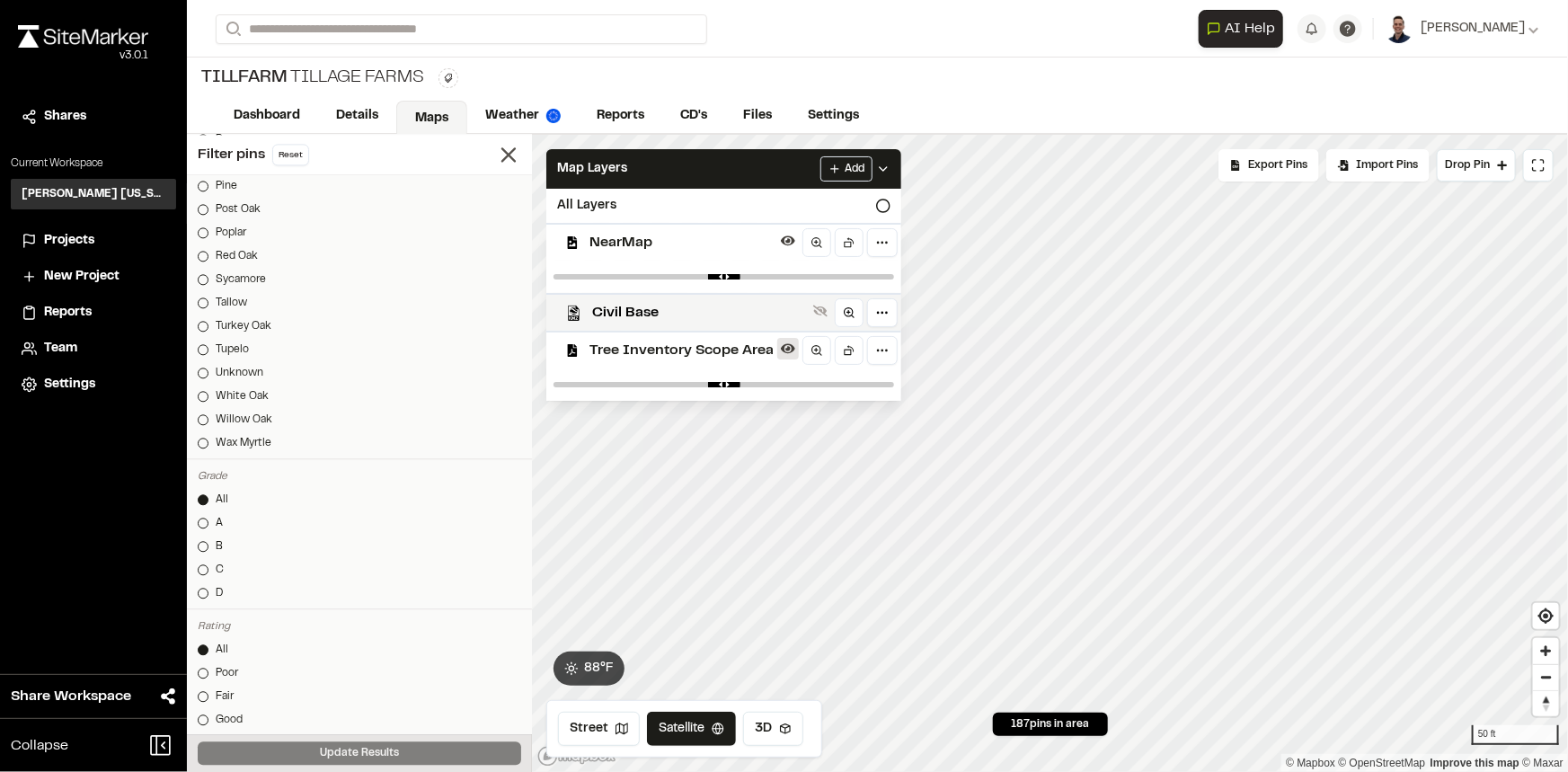
click at [793, 351] on icon at bounding box center [788, 348] width 15 height 15
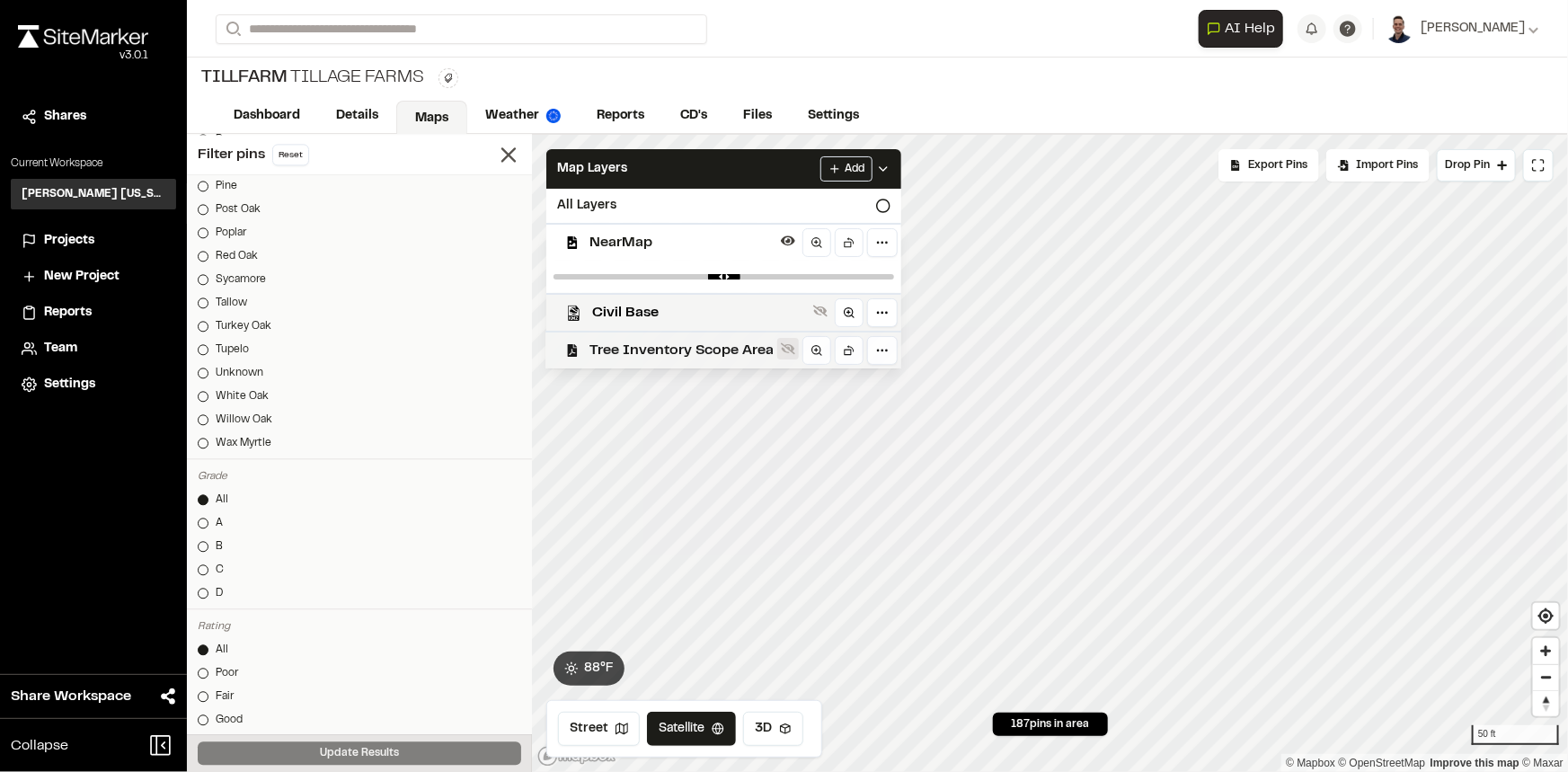
click at [793, 351] on icon at bounding box center [788, 348] width 15 height 15
click at [810, 317] on button at bounding box center [820, 311] width 22 height 22
click at [790, 350] on icon at bounding box center [788, 349] width 15 height 12
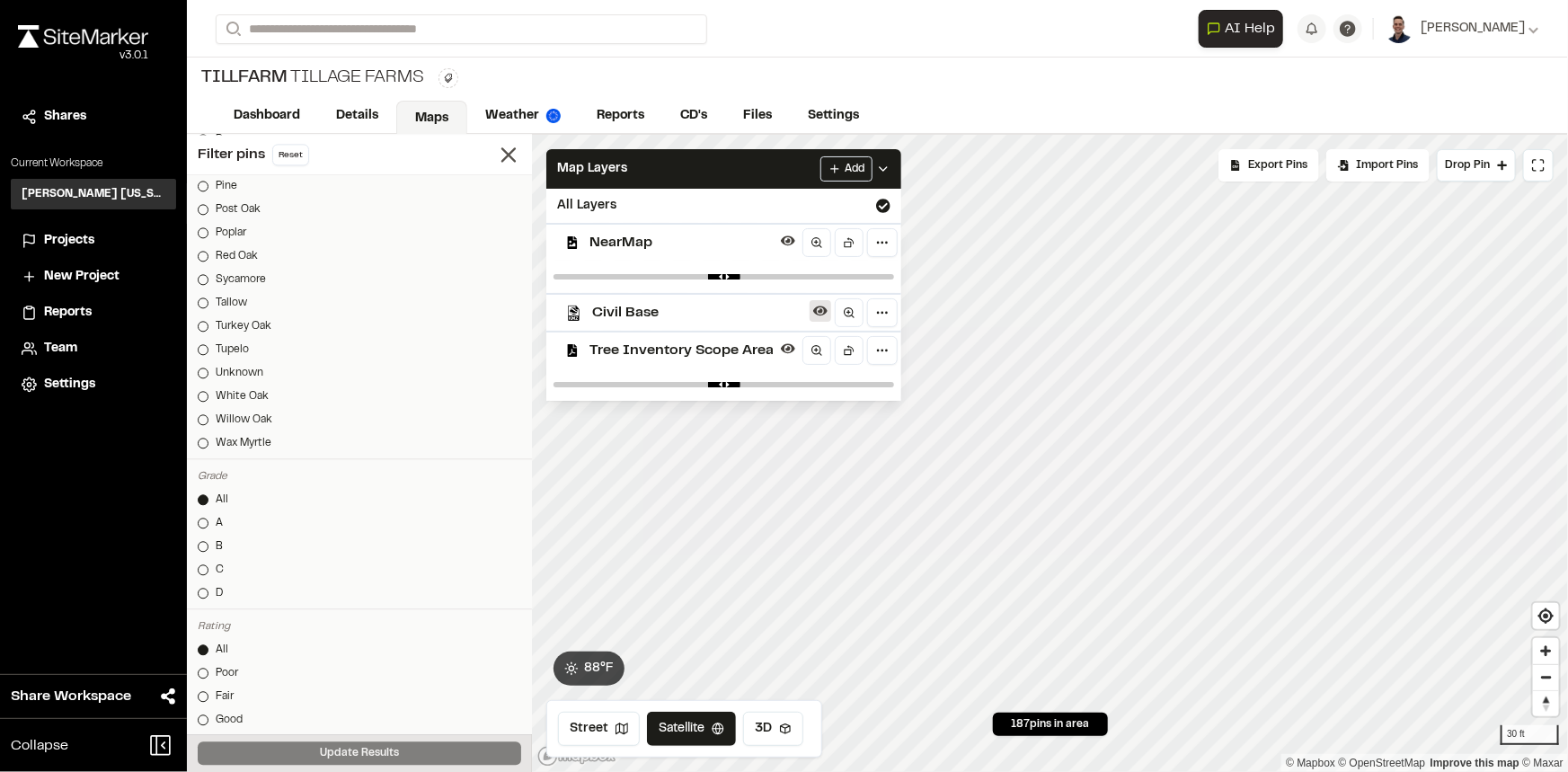
click at [822, 312] on icon at bounding box center [820, 311] width 15 height 15
click at [790, 346] on icon at bounding box center [788, 349] width 15 height 10
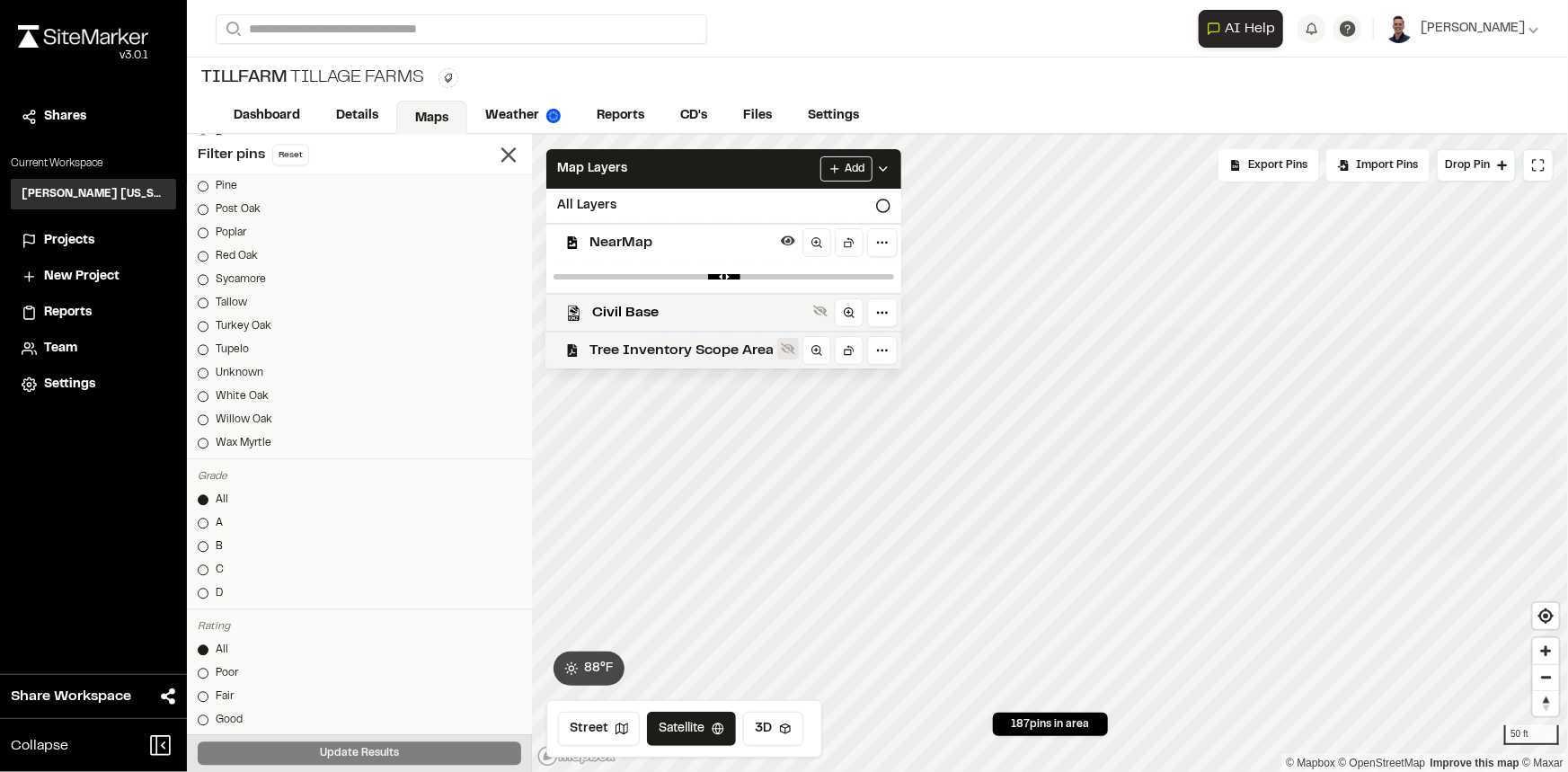
click at [787, 356] on button at bounding box center [788, 348] width 22 height 22
click at [786, 356] on button at bounding box center [788, 348] width 22 height 22
click at [782, 350] on icon at bounding box center [788, 349] width 15 height 12
click at [782, 350] on icon at bounding box center [788, 349] width 15 height 10
